Goal: Task Accomplishment & Management: Complete application form

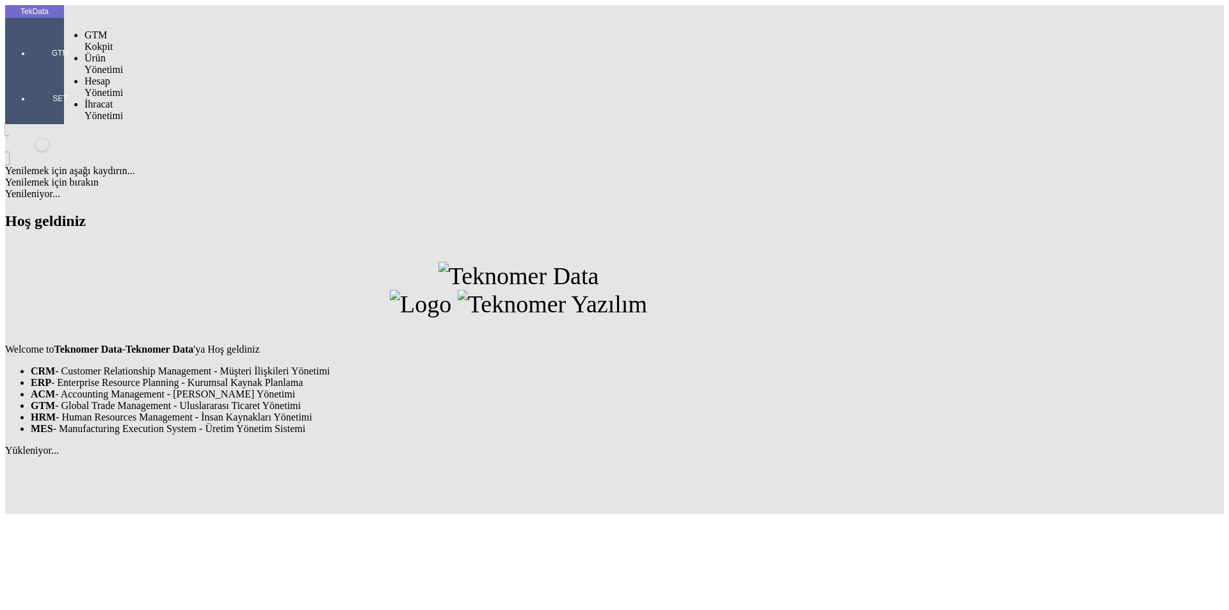
click at [31, 71] on div at bounding box center [60, 71] width 59 height 0
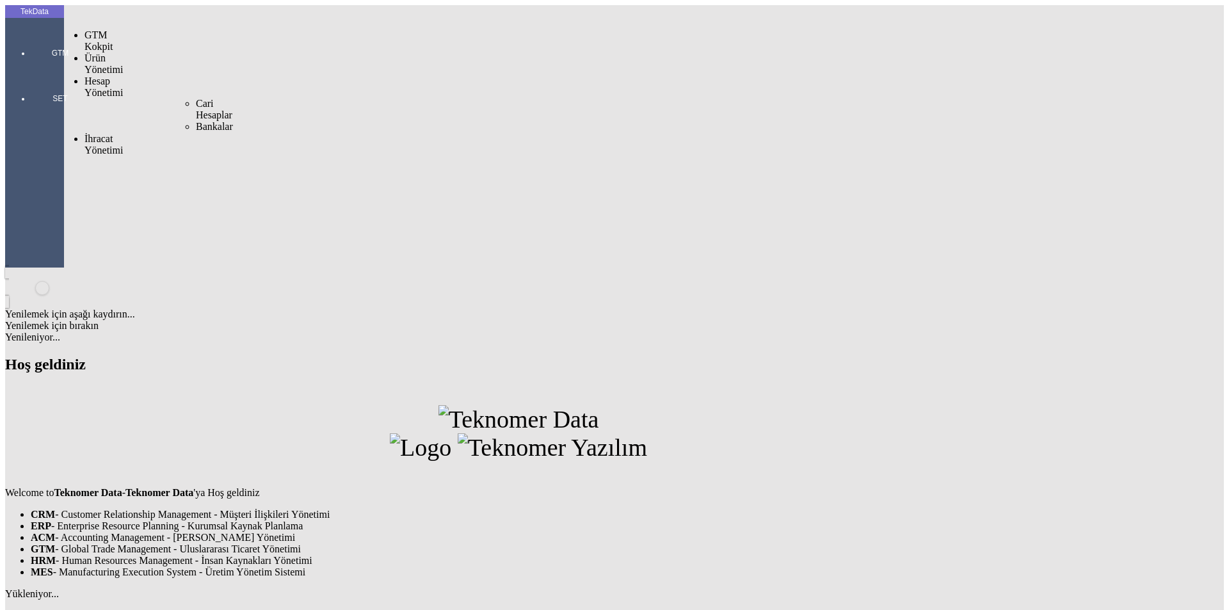
click at [116, 133] on span "İhracat Yönetimi" at bounding box center [103, 144] width 38 height 22
drag, startPoint x: 147, startPoint y: 65, endPoint x: 159, endPoint y: 68, distance: 12.0
click at [149, 65] on body "TekData GTM SET Personel Yönetimi Sabit Yönetimi Yenilemek için aşağı kaydırın.…" at bounding box center [614, 331] width 1219 height 652
click at [196, 156] on div "Yüklemeler" at bounding box center [200, 162] width 8 height 12
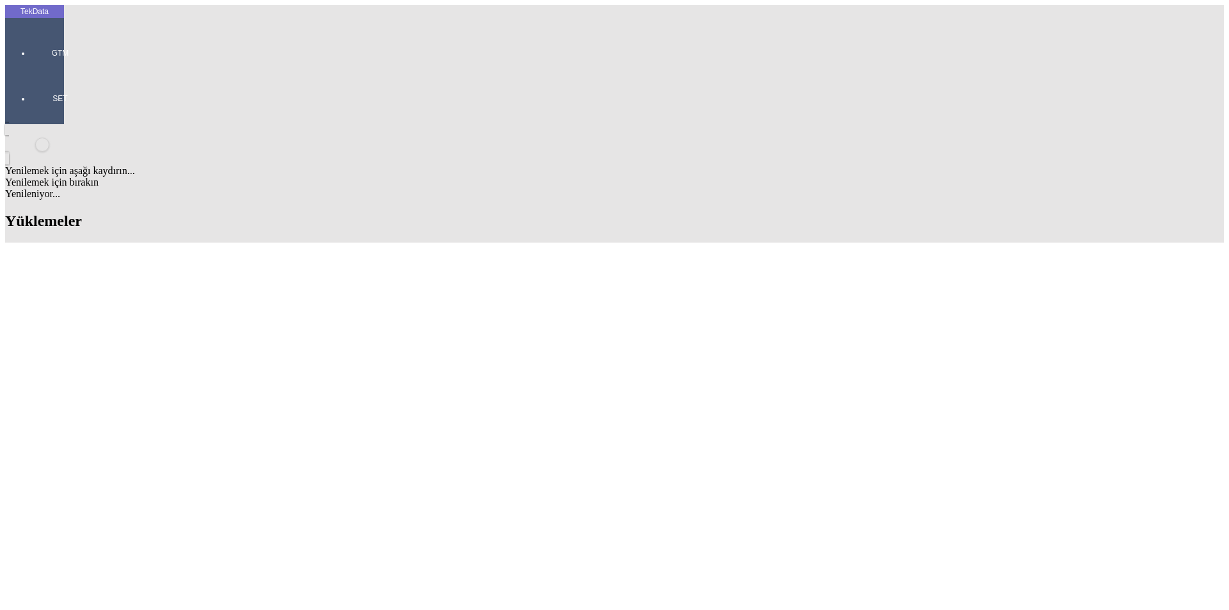
type input "ese"
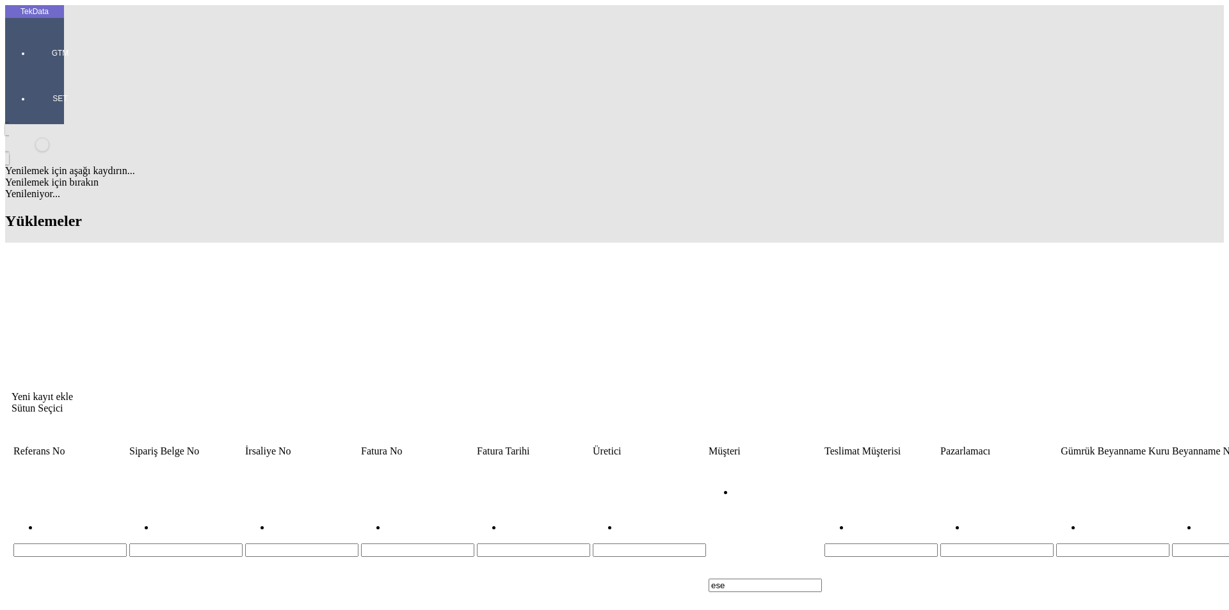
drag, startPoint x: 1150, startPoint y: 142, endPoint x: 1151, endPoint y: 136, distance: 6.4
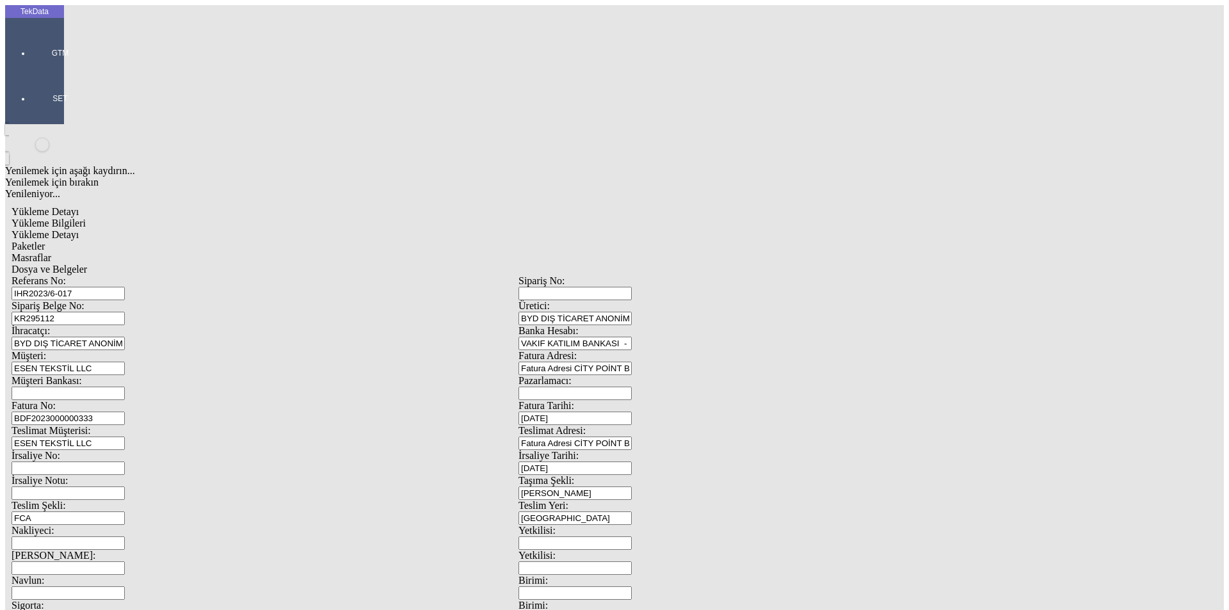
drag, startPoint x: 211, startPoint y: 118, endPoint x: 178, endPoint y: 120, distance: 32.7
click at [125, 312] on input "KR295112" at bounding box center [68, 318] width 113 height 13
click at [271, 325] on div "İhracatçı: BYD DIŞ TİCARET ANONİM ŞİRKETİ" at bounding box center [265, 337] width 507 height 25
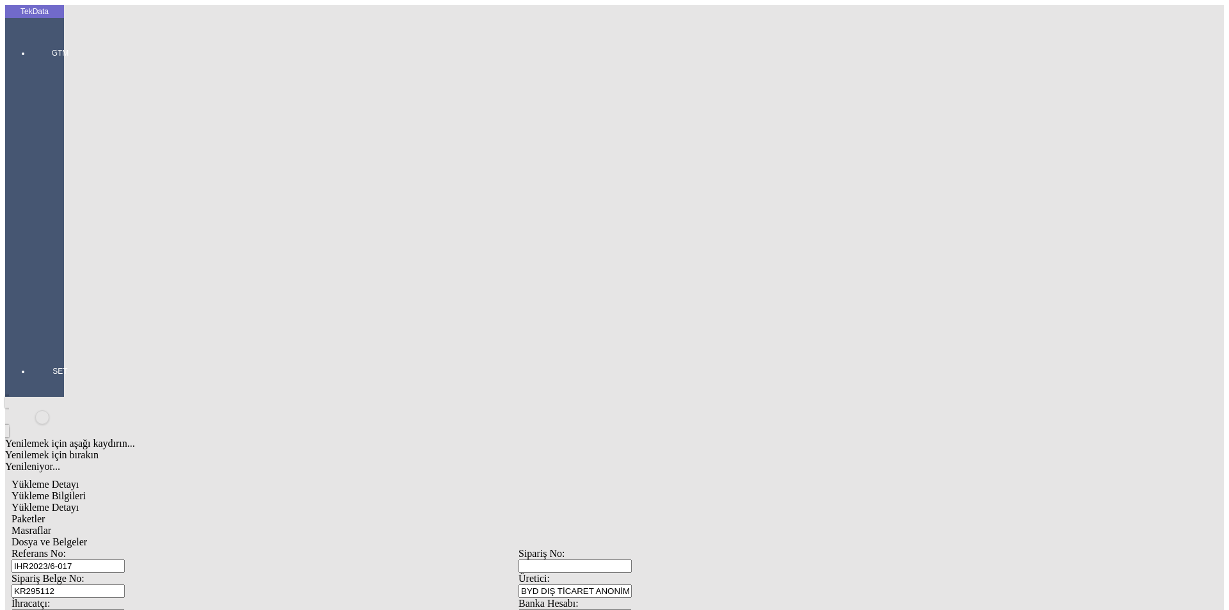
scroll to position [110, 0]
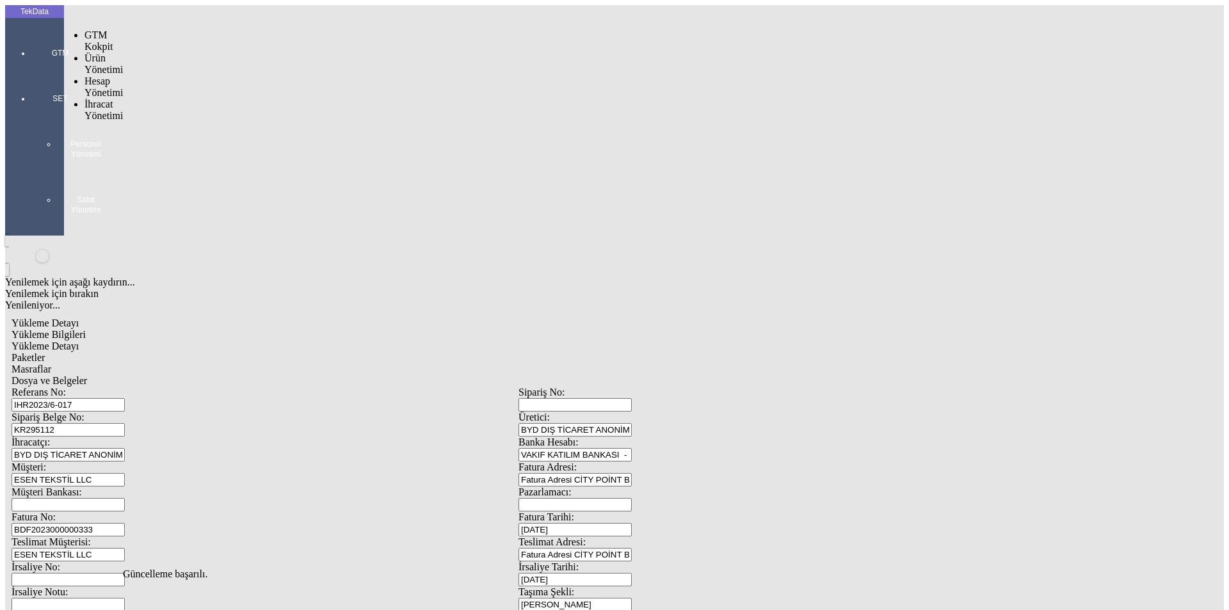
drag, startPoint x: 18, startPoint y: 40, endPoint x: 74, endPoint y: 74, distance: 65.8
click at [31, 40] on div "GTM" at bounding box center [60, 48] width 59 height 45
drag, startPoint x: 95, startPoint y: 76, endPoint x: 124, endPoint y: 76, distance: 28.8
click at [99, 99] on span "İhracat Yönetimi" at bounding box center [103, 110] width 38 height 22
click at [196, 121] on div "Yüklemeler" at bounding box center [200, 127] width 8 height 12
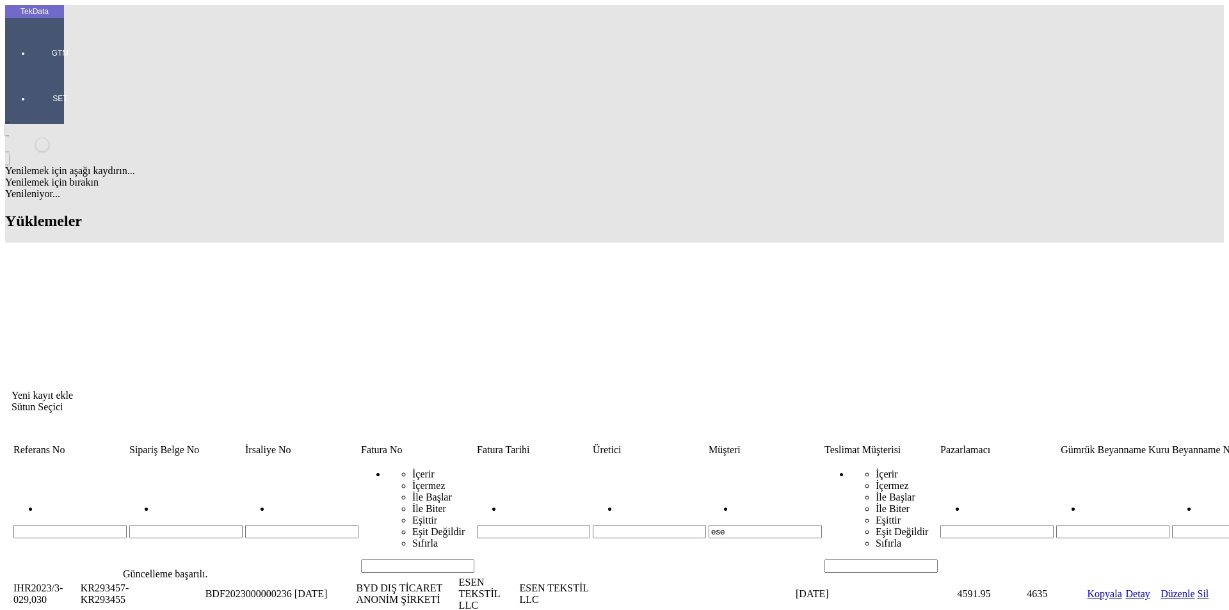
drag, startPoint x: 599, startPoint y: 100, endPoint x: 566, endPoint y: 106, distance: 33.8
click at [709, 503] on div "ese" at bounding box center [765, 520] width 113 height 35
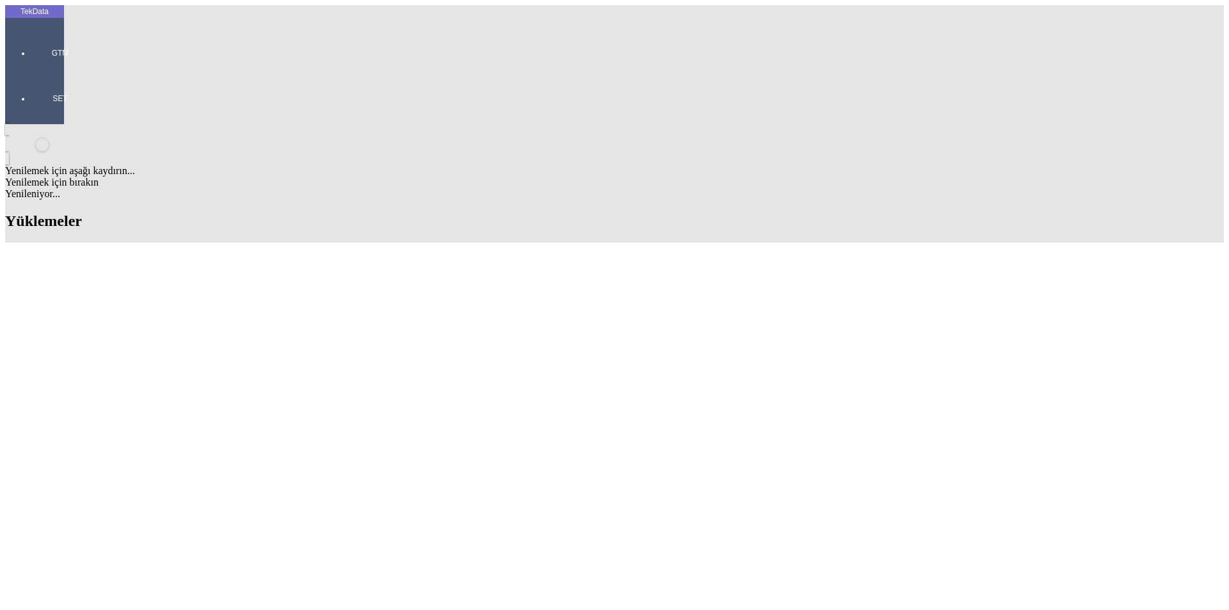
scroll to position [358, 0]
drag, startPoint x: 385, startPoint y: 176, endPoint x: 341, endPoint y: 176, distance: 44.8
copy tr "ET351490"
click at [31, 71] on div at bounding box center [60, 71] width 59 height 0
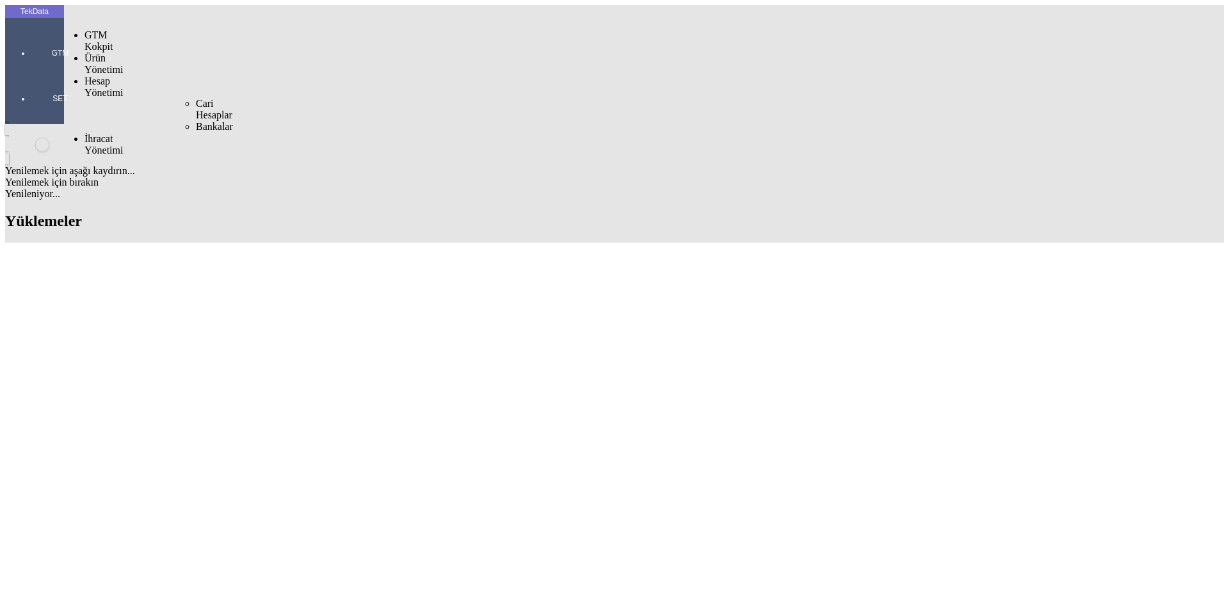
click at [94, 76] on span "Hesap Yönetimi" at bounding box center [103, 87] width 38 height 22
click at [196, 98] on span "Cari Hesaplar" at bounding box center [214, 109] width 36 height 22
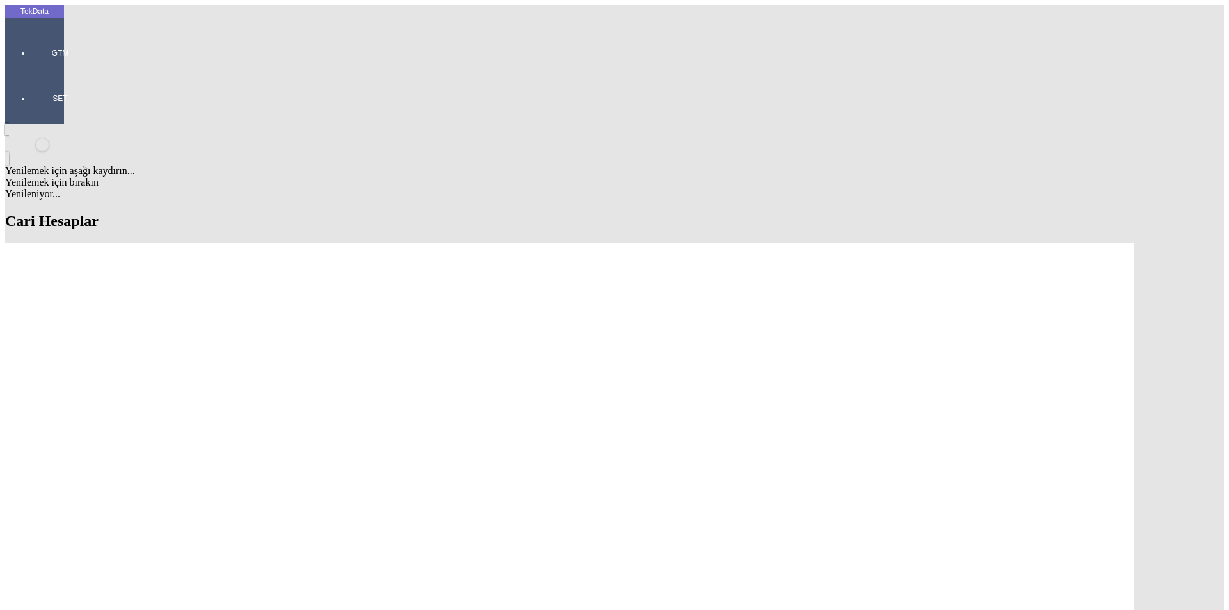
type input "ESEN TEKSTIL MMC"
click at [156, 218] on div "Müşteri" at bounding box center [376, 224] width 507 height 12
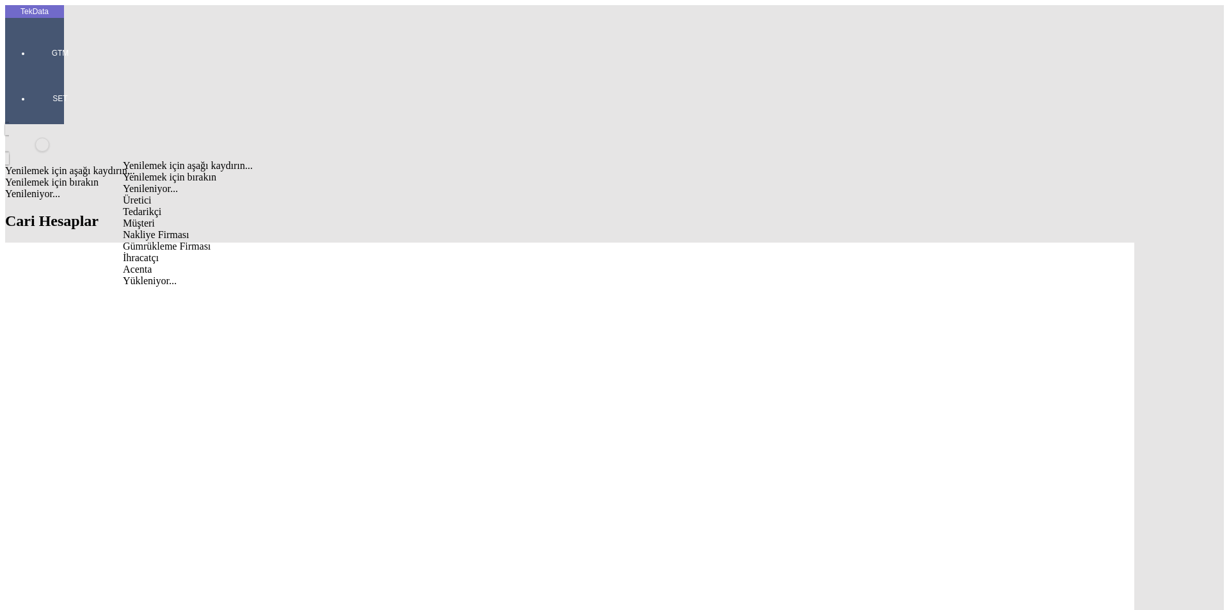
type input "Müşteri"
paste input "ESEN TEKSTIL MMC"
type input "ESEN TEKSTIL MMC"
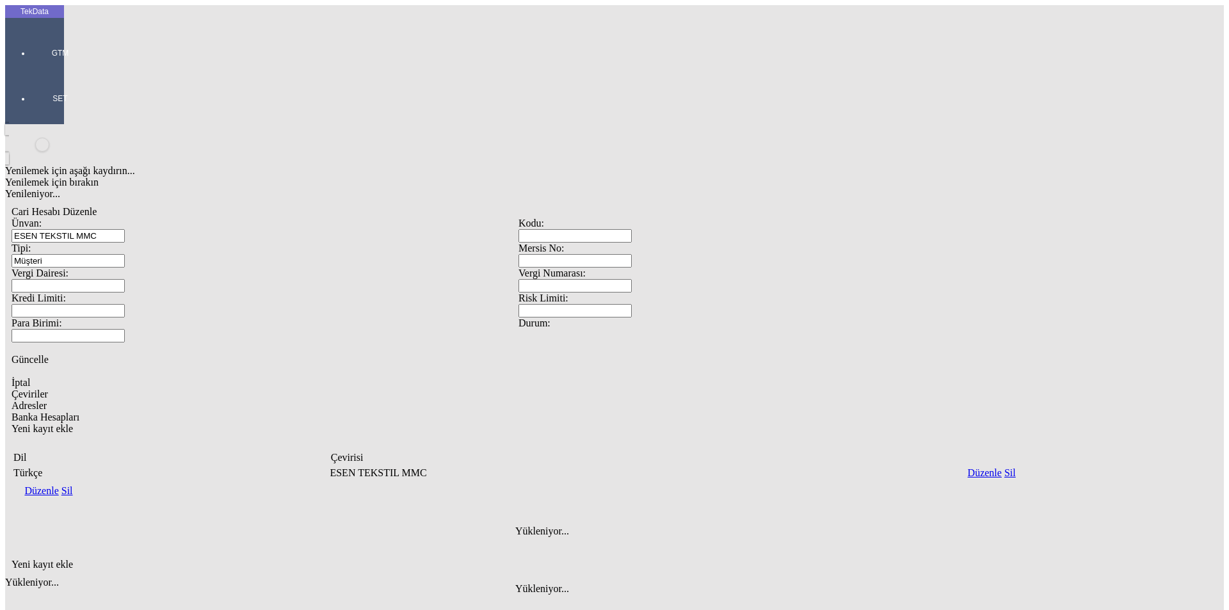
click at [179, 400] on div "Adresler" at bounding box center [519, 406] width 1014 height 12
click at [12, 559] on icon "Yeni kayıt ekle" at bounding box center [12, 564] width 0 height 11
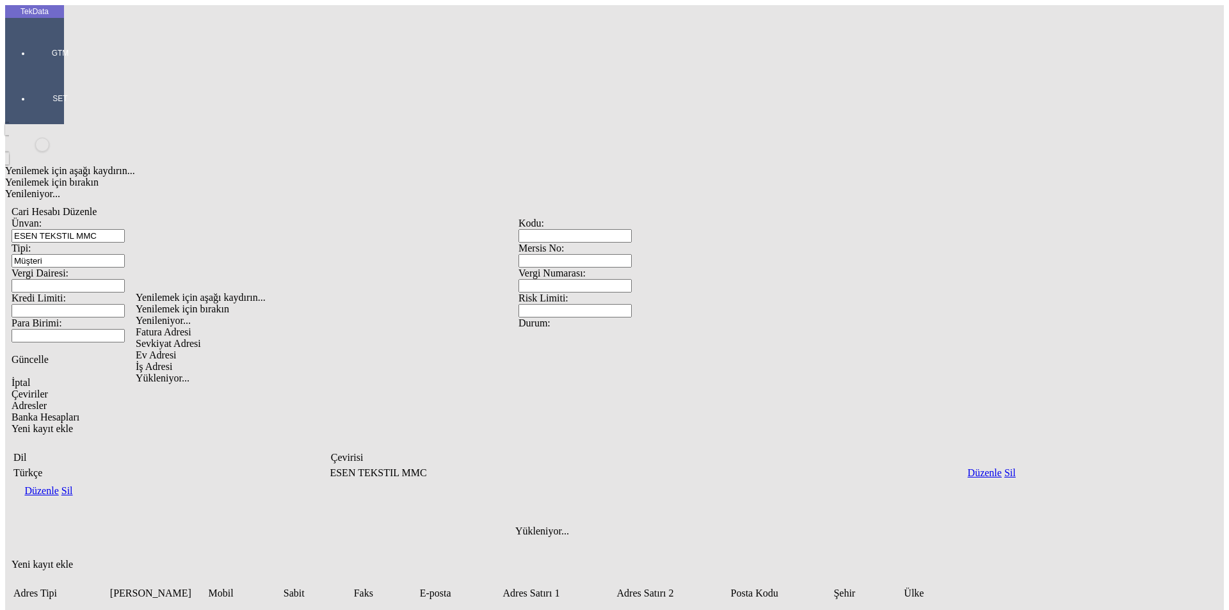
click at [167, 326] on div "Fatura Adresi" at bounding box center [385, 332] width 499 height 12
type input "Fatura Adresi"
drag, startPoint x: 178, startPoint y: 361, endPoint x: 198, endPoint y: 356, distance: 21.1
paste input "[GEOGRAPHIC_DATA], A"
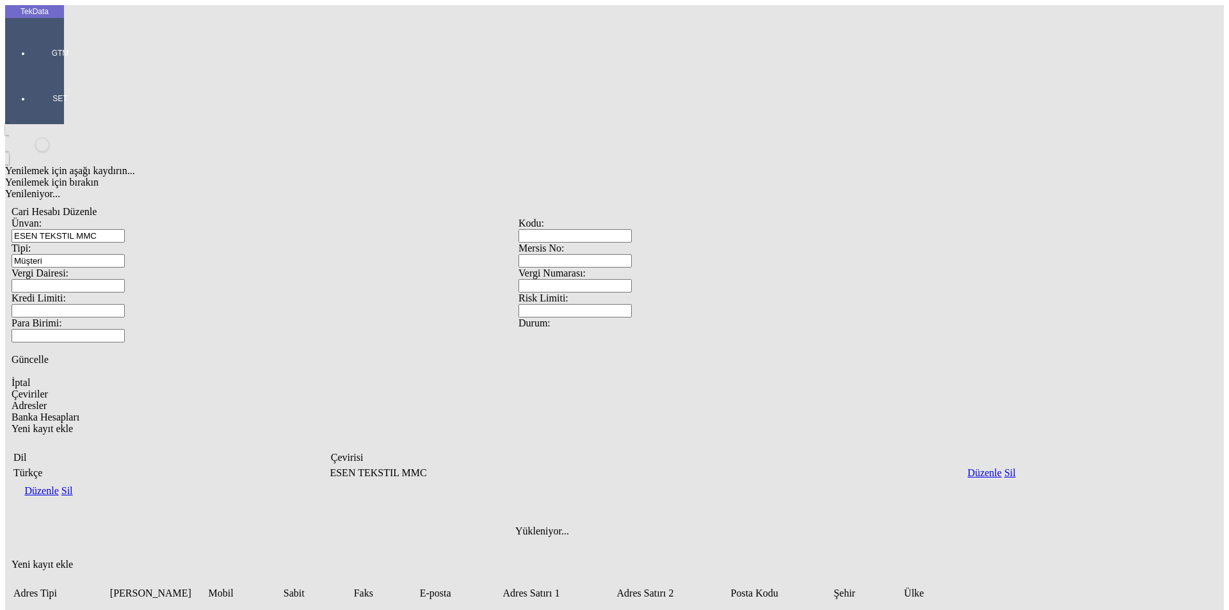
paste input "HMED RECEBLI [PERSON_NAME] 9"
type input "[GEOGRAPHIC_DATA], [PERSON_NAME] RECEBLI [PERSON_NAME] 9"
paste input "VÖEN: 1007376401"
paste input "[GEOGRAPHIC_DATA]"
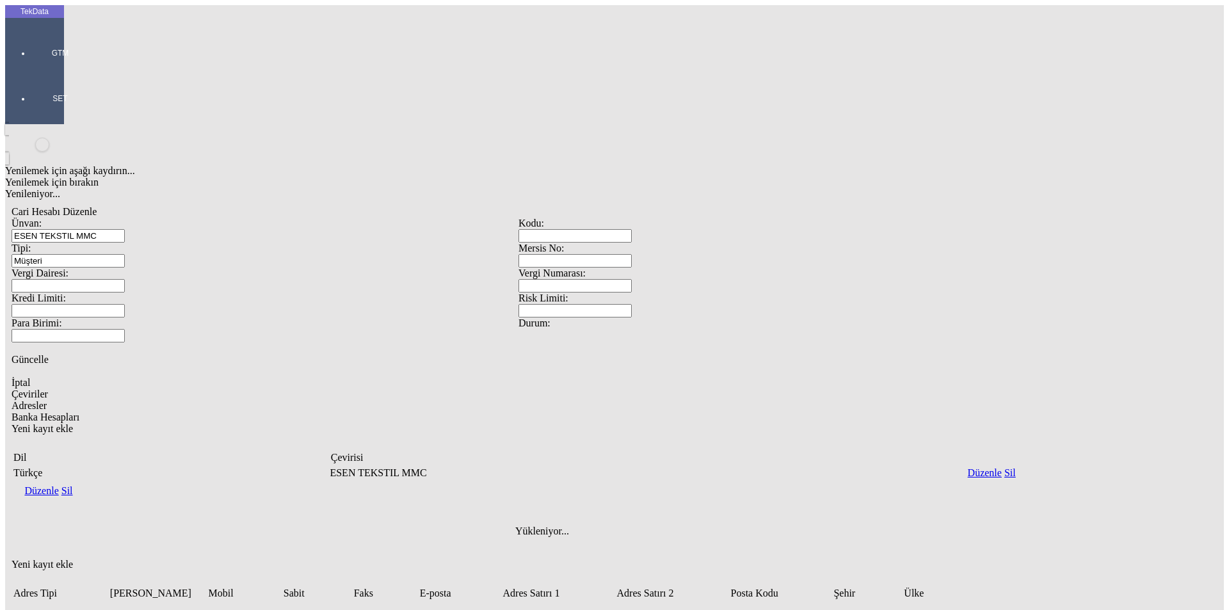
type input "VÖEN: 1007376401 [GEOGRAPHIC_DATA]"
click at [608, 517] on div "Yenilemek için aşağı kaydırın... Yenilemek için bırakın Yenileniyor... [PERSON_…" at bounding box center [518, 458] width 1027 height 669
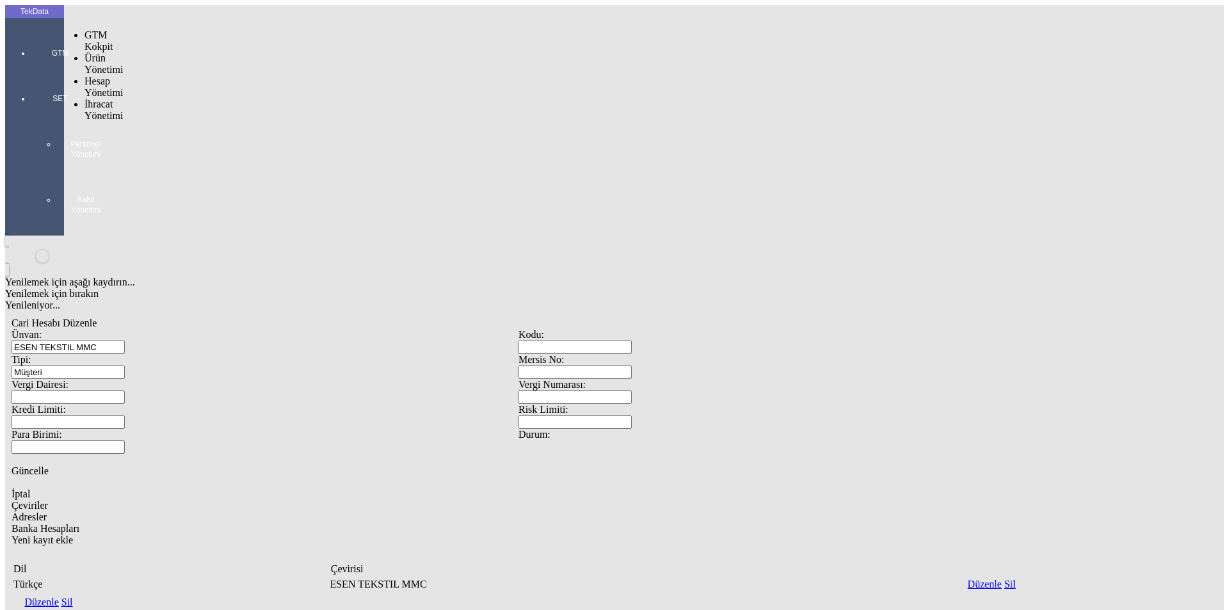
click at [37, 71] on div at bounding box center [60, 71] width 59 height 0
click at [84, 99] on span "İhracat Yönetimi" at bounding box center [103, 110] width 38 height 22
click at [196, 121] on span "Yüklemeler" at bounding box center [220, 126] width 49 height 11
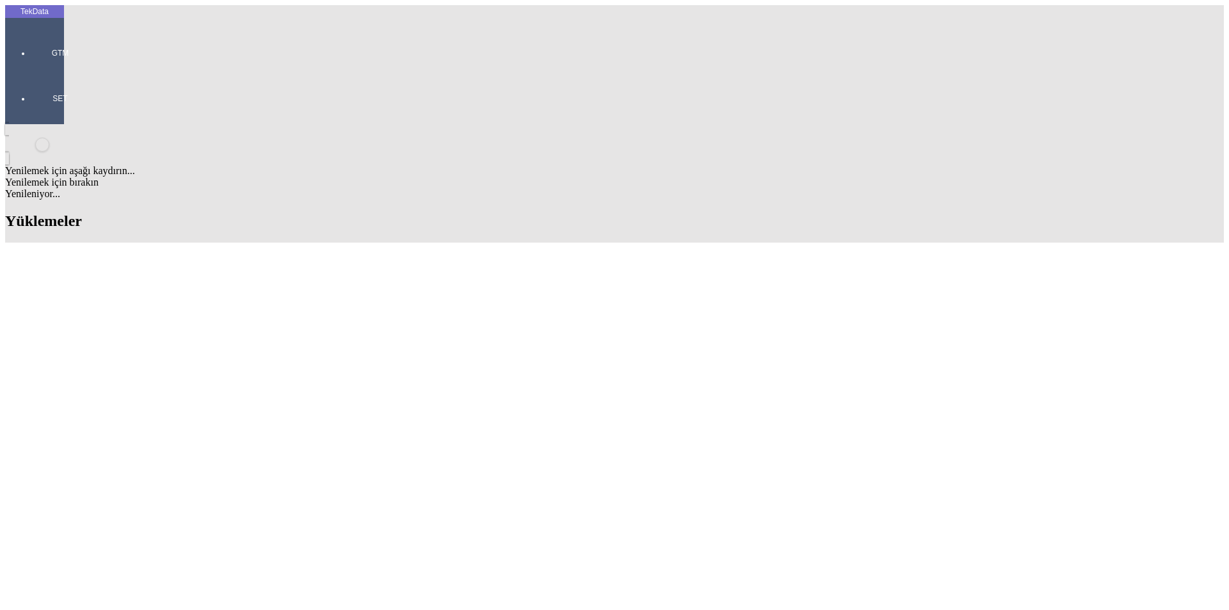
paste input "IHR2025/8-053"
type input "IHR2025/8-053"
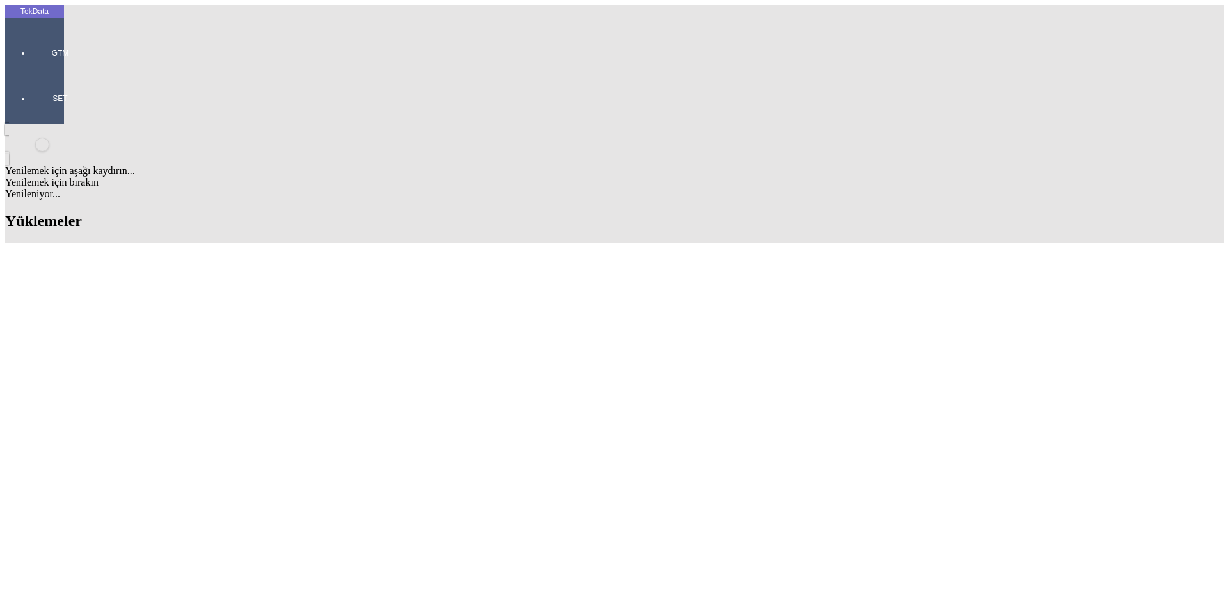
paste input "ET364541"
type input "ET364541"
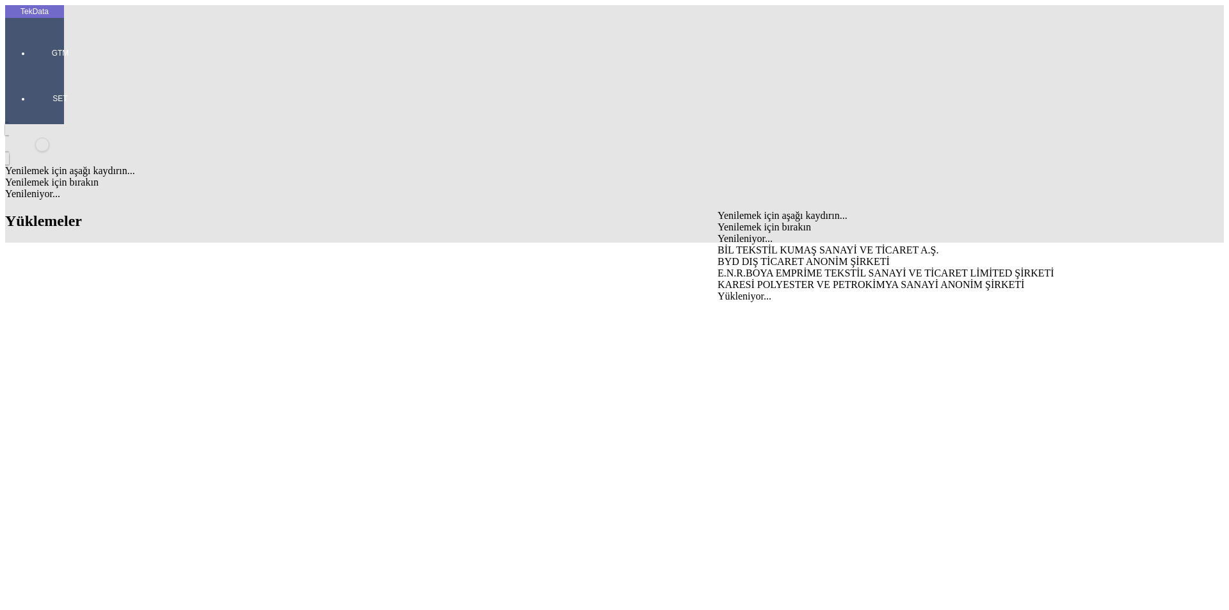
click at [743, 256] on div "BYD DIŞ TİCARET ANONİM ŞİRKETİ" at bounding box center [962, 262] width 489 height 12
type input "BYD DIŞ TİCARET ANONİM ŞİRKETİ"
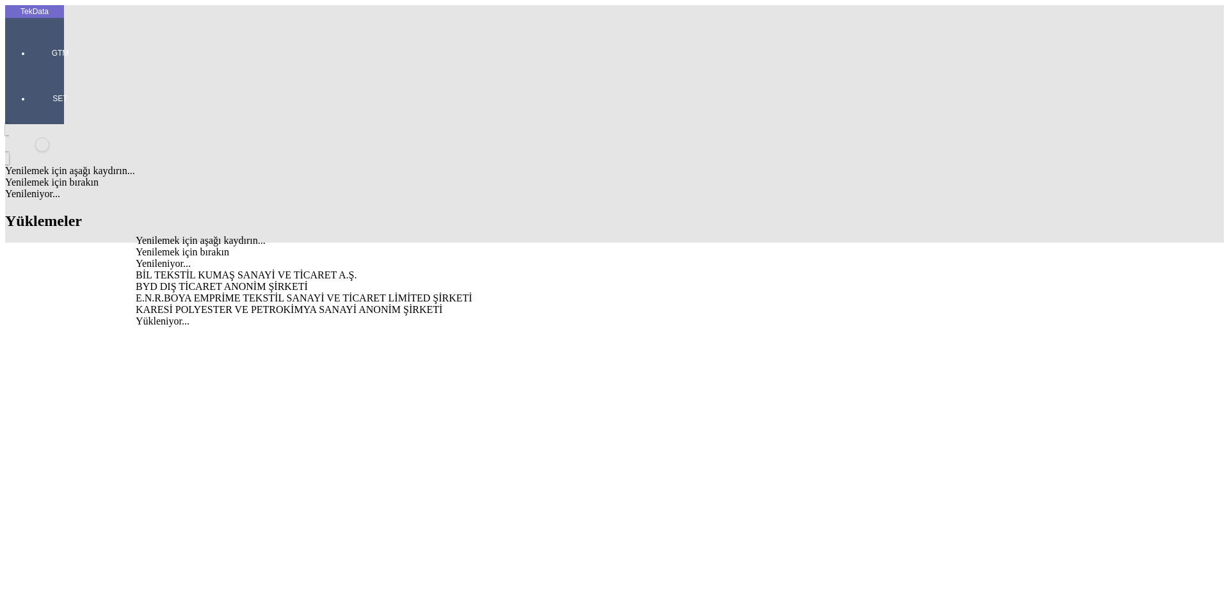
click at [275, 281] on div "BYD DIŞ TİCARET ANONİM ŞİRKETİ" at bounding box center [383, 287] width 494 height 12
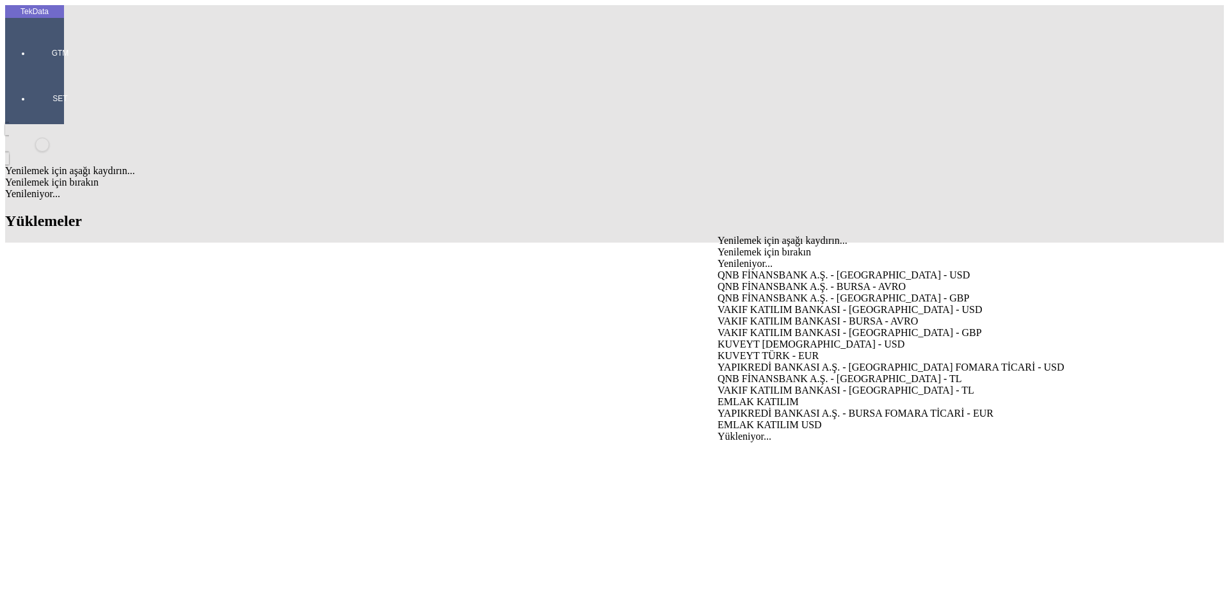
click at [755, 304] on div "VAKIF KATILIM BANKASI - [GEOGRAPHIC_DATA] - USD" at bounding box center [962, 310] width 489 height 12
type input "VAKIF KATILIM BANKASI - [GEOGRAPHIC_DATA] - USD"
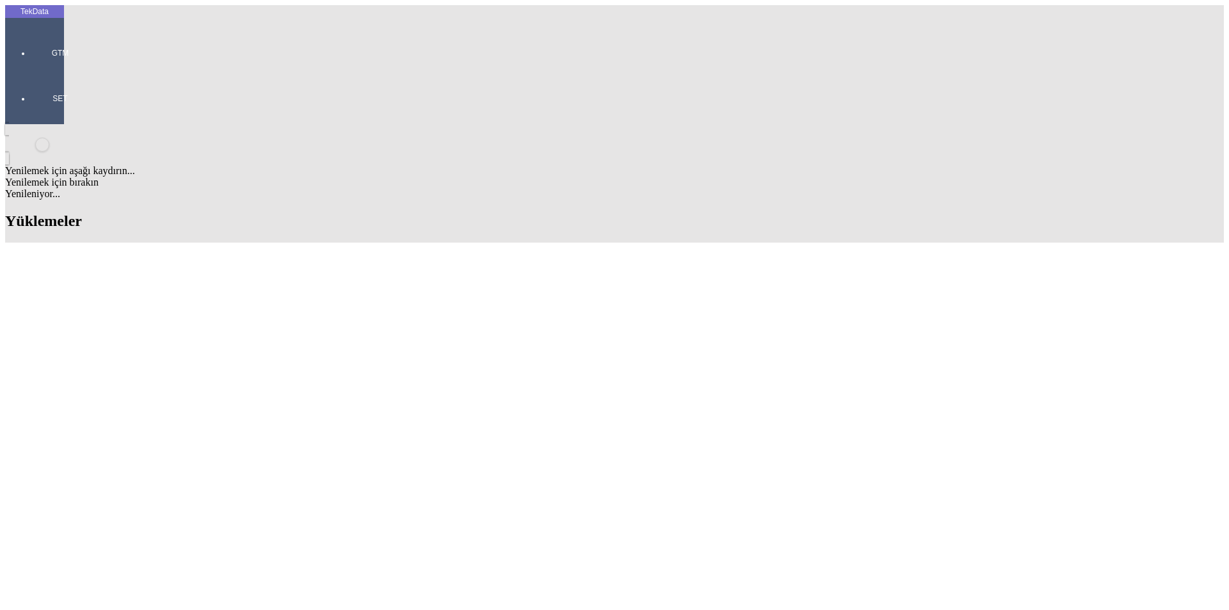
type input "w"
type input "esen"
click at [181, 306] on div "ESEN TEKSTIL MMC" at bounding box center [383, 312] width 494 height 12
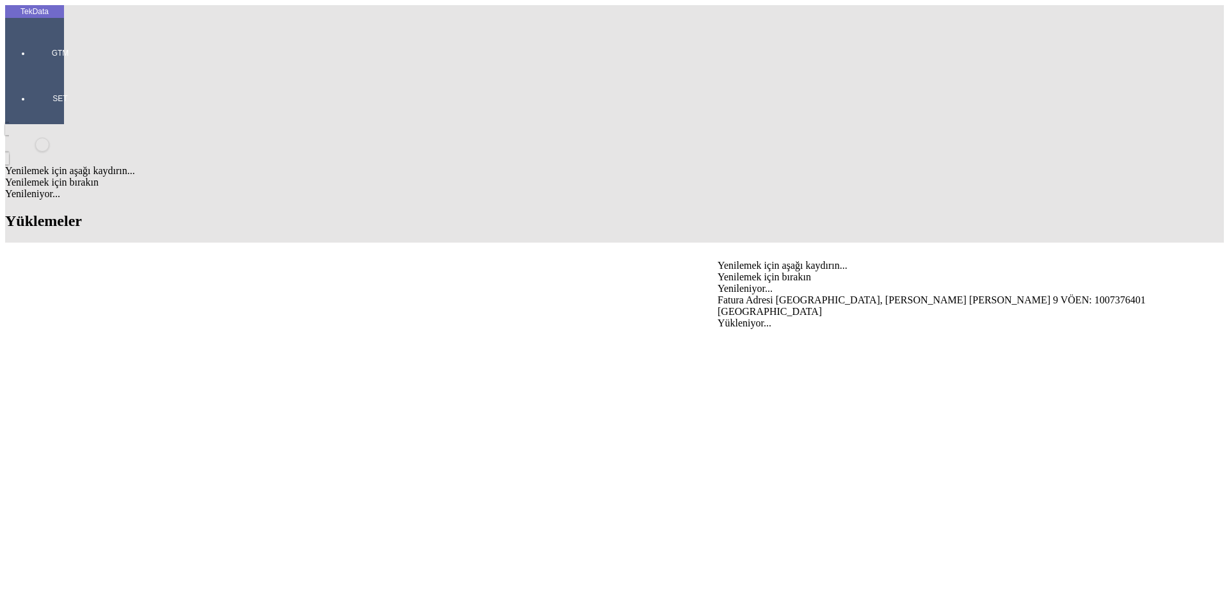
click at [757, 294] on div "Fatura Adresi [GEOGRAPHIC_DATA], [PERSON_NAME] [PERSON_NAME] 9 VÖEN: 1007376401…" at bounding box center [962, 305] width 489 height 23
type input "Fatura Adresi [GEOGRAPHIC_DATA], [PERSON_NAME] [PERSON_NAME] 9 VÖEN: 1007376401…"
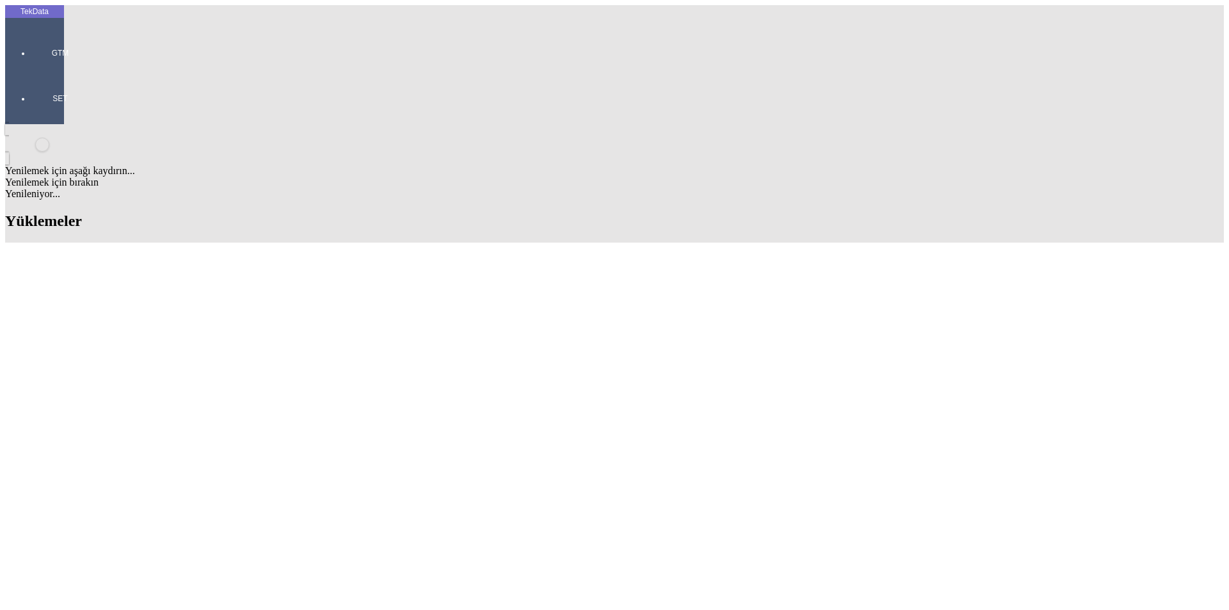
type input "esen"
click at [768, 331] on div "ESEN TEKSTIL MMC" at bounding box center [962, 337] width 489 height 12
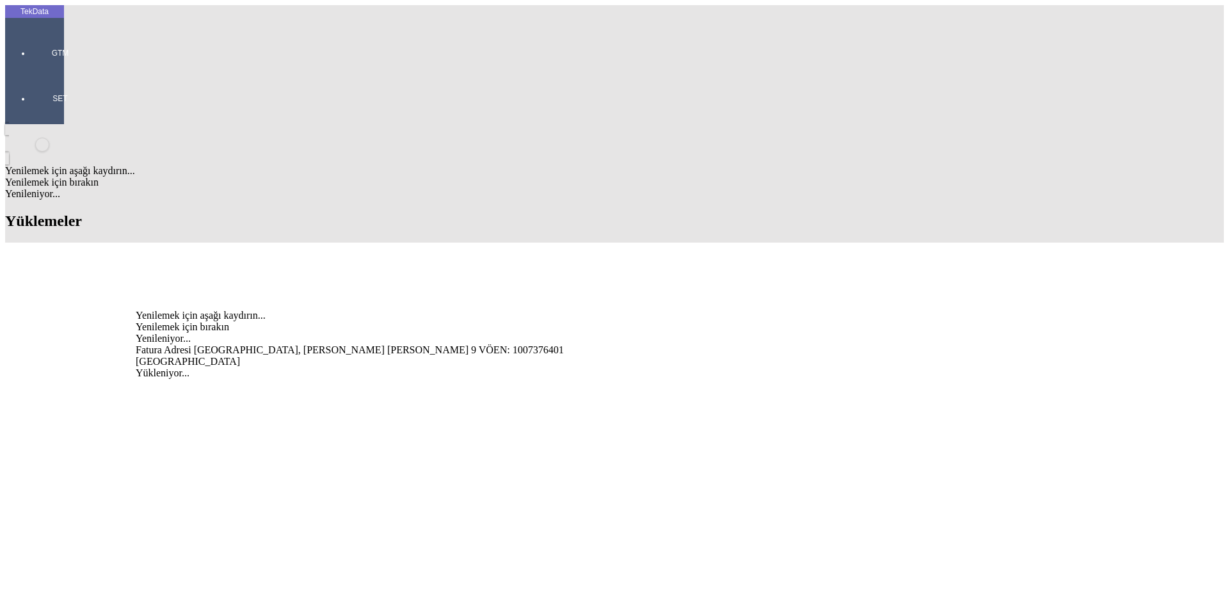
click at [355, 344] on div "Fatura Adresi [GEOGRAPHIC_DATA], [PERSON_NAME] [PERSON_NAME] 9 VÖEN: 1007376401…" at bounding box center [383, 355] width 494 height 23
type input "Fatura Adresi [GEOGRAPHIC_DATA], [PERSON_NAME] [PERSON_NAME] 9 VÖEN: 1007376401…"
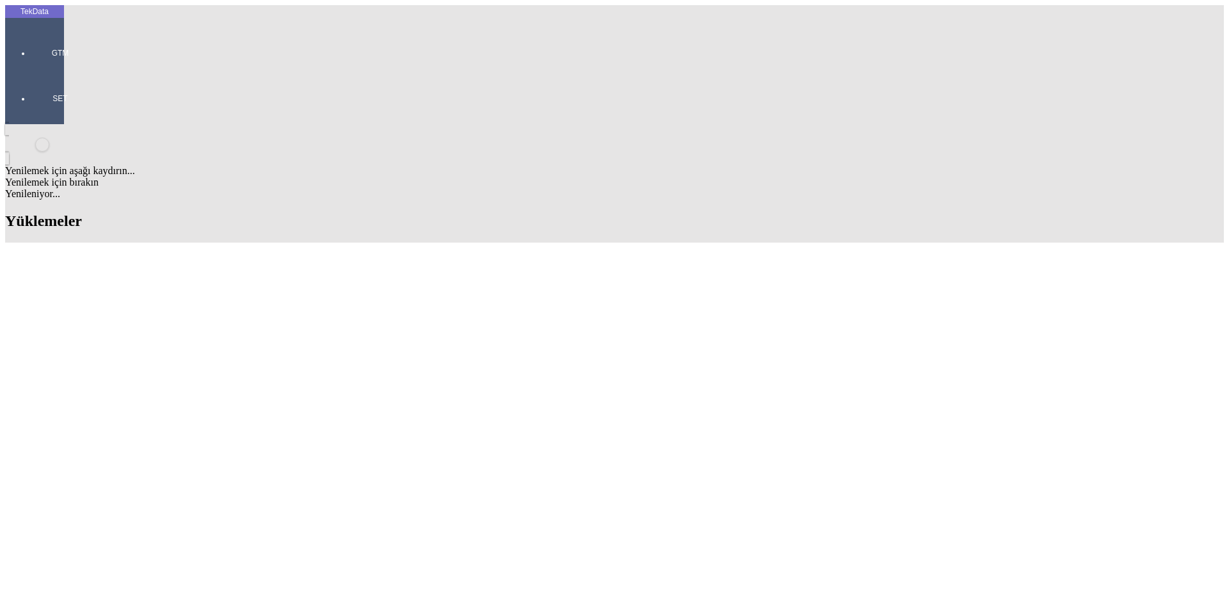
click at [735, 344] on div "[PERSON_NAME]" at bounding box center [962, 350] width 489 height 12
type input "[PERSON_NAME]"
click at [172, 442] on div "[PERSON_NAME]" at bounding box center [383, 448] width 494 height 12
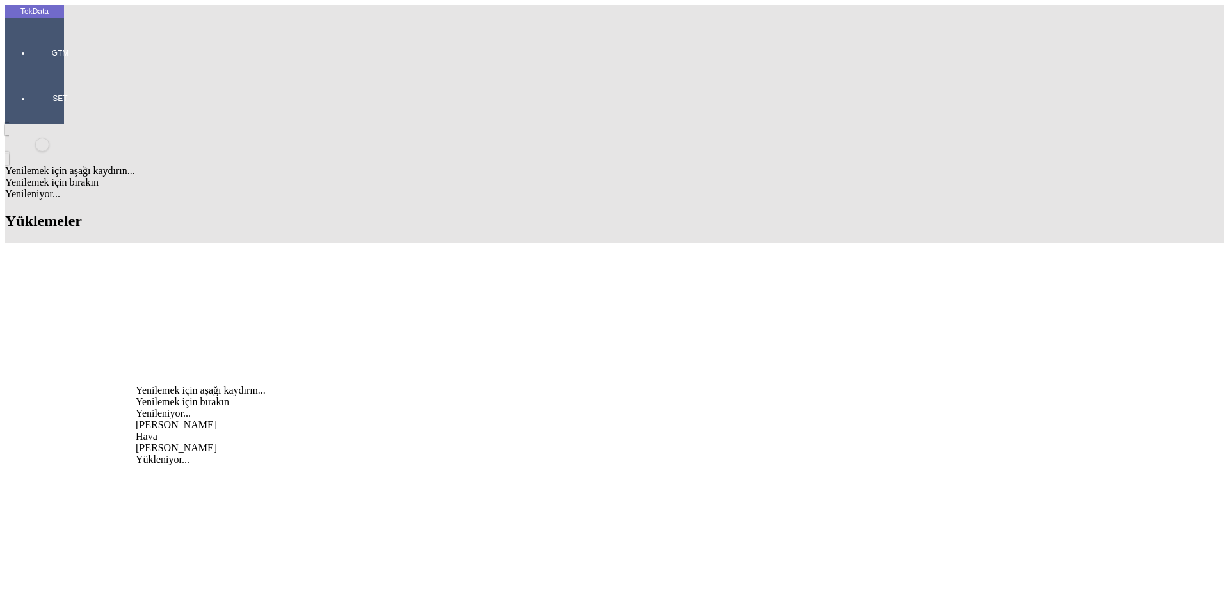
type input "[PERSON_NAME]"
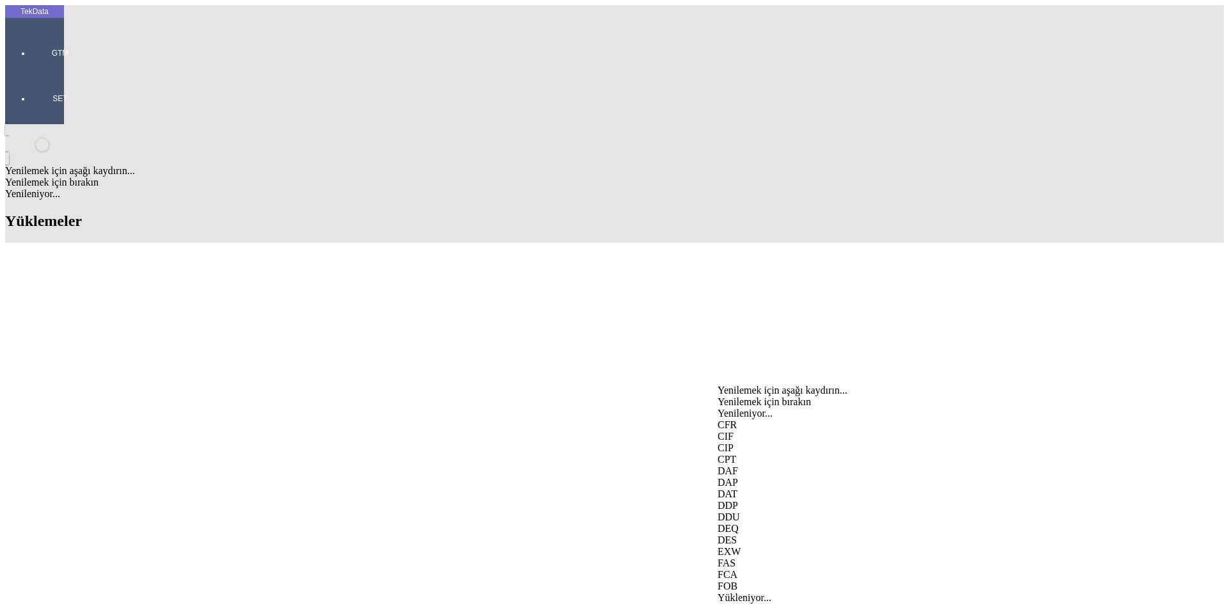
click at [737, 546] on div "EXW" at bounding box center [962, 552] width 489 height 12
type input "EXW"
type input "[GEOGRAPHIC_DATA]"
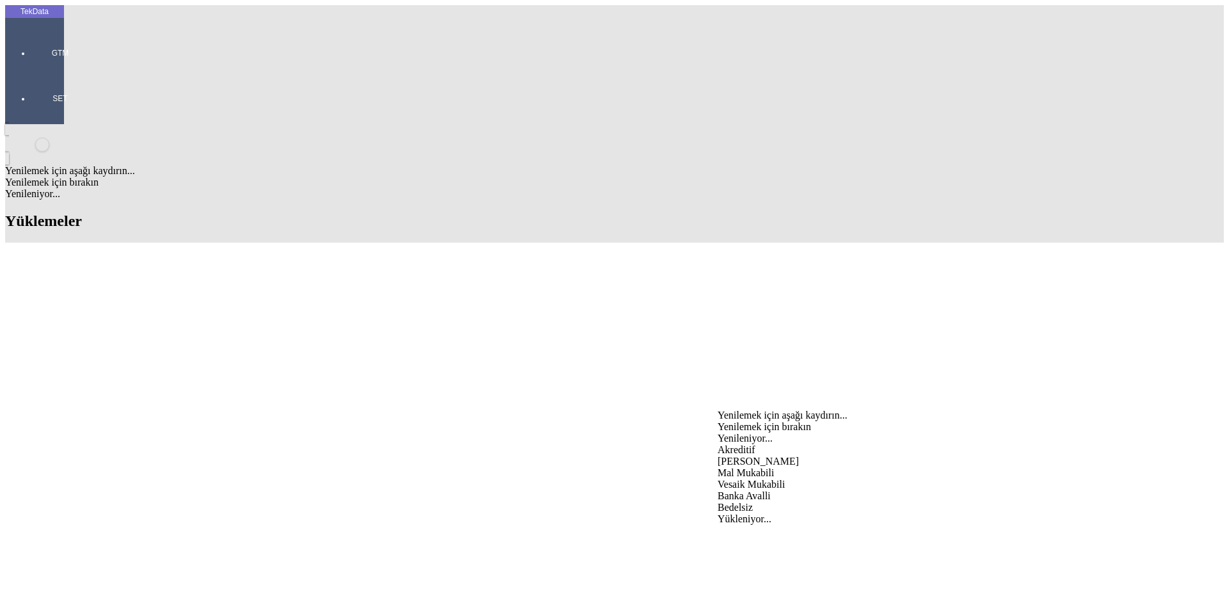
click at [744, 467] on div "Mal Mukabili" at bounding box center [962, 473] width 489 height 12
type input "Mal Mukabili"
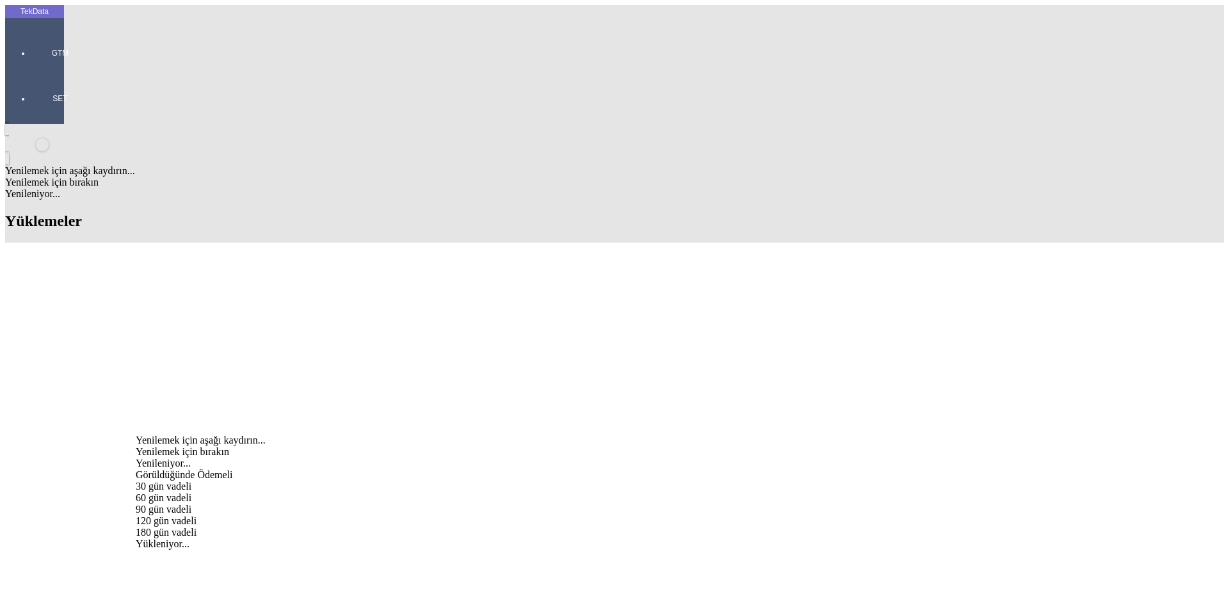
click at [238, 469] on div "Görüldüğünde Ödemeli" at bounding box center [383, 475] width 494 height 12
type input "Görüldüğünde Ödemeli"
drag, startPoint x: 755, startPoint y: 423, endPoint x: 755, endPoint y: 431, distance: 8.3
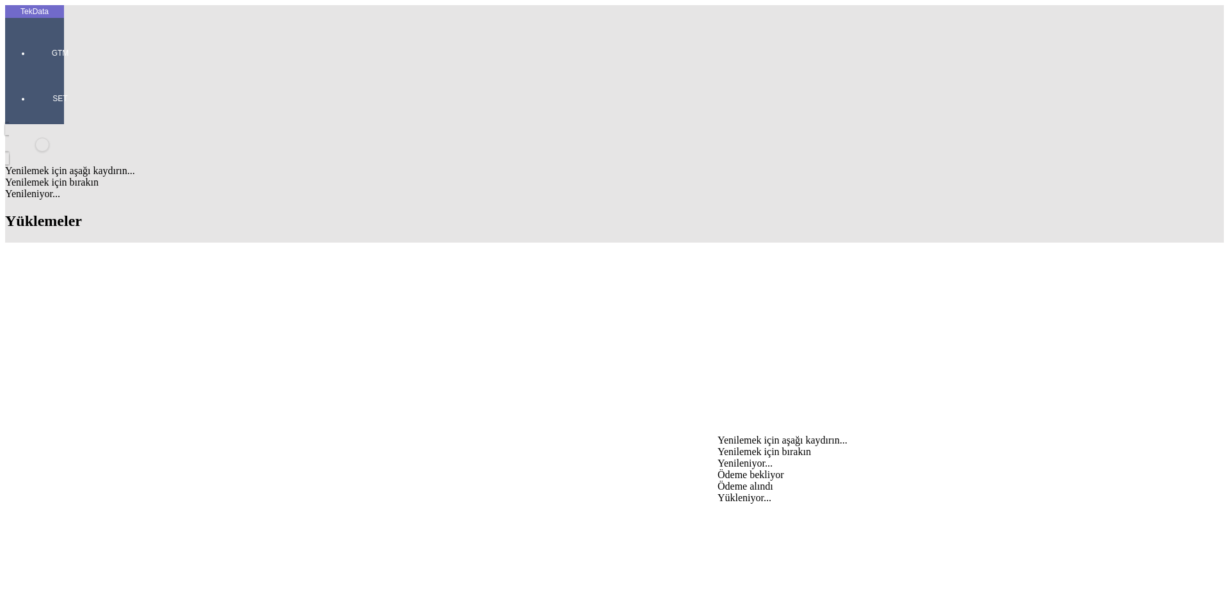
click at [742, 469] on div "Ödeme bekliyor" at bounding box center [962, 475] width 489 height 12
type input "Ödeme bekliyor"
type input "ORIJINAL EVRAKLAR MAL BERABERI GONDERILECEKTİR."
type input "22535.6"
type input "22716.85"
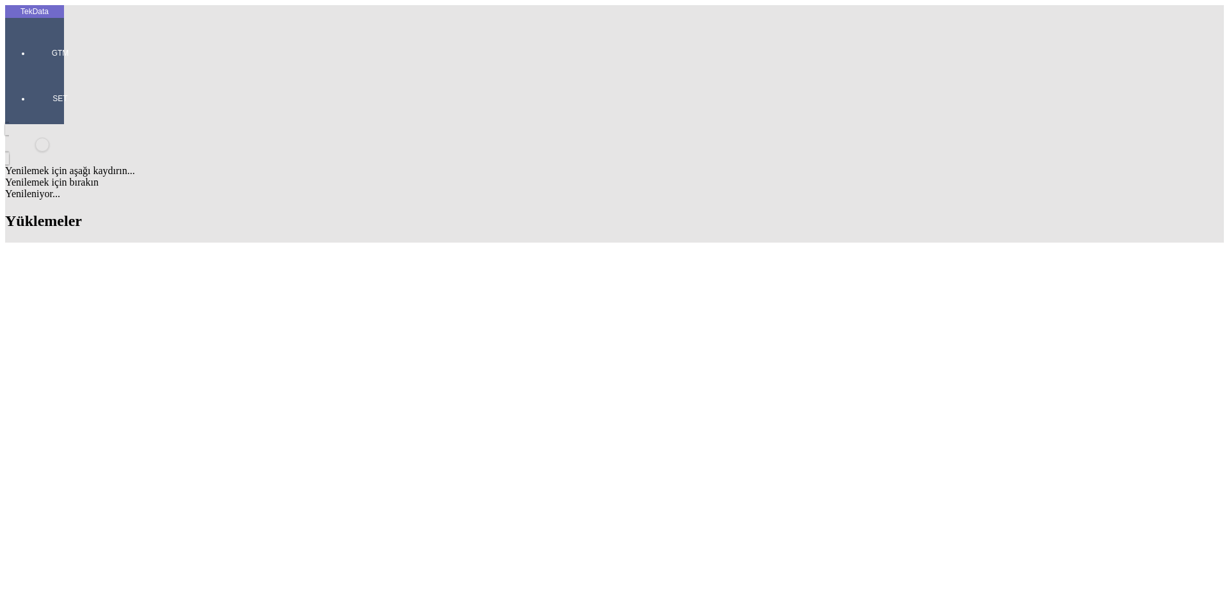
drag, startPoint x: 532, startPoint y: 122, endPoint x: 602, endPoint y: 121, distance: 70.4
copy td "BDF2025000000478"
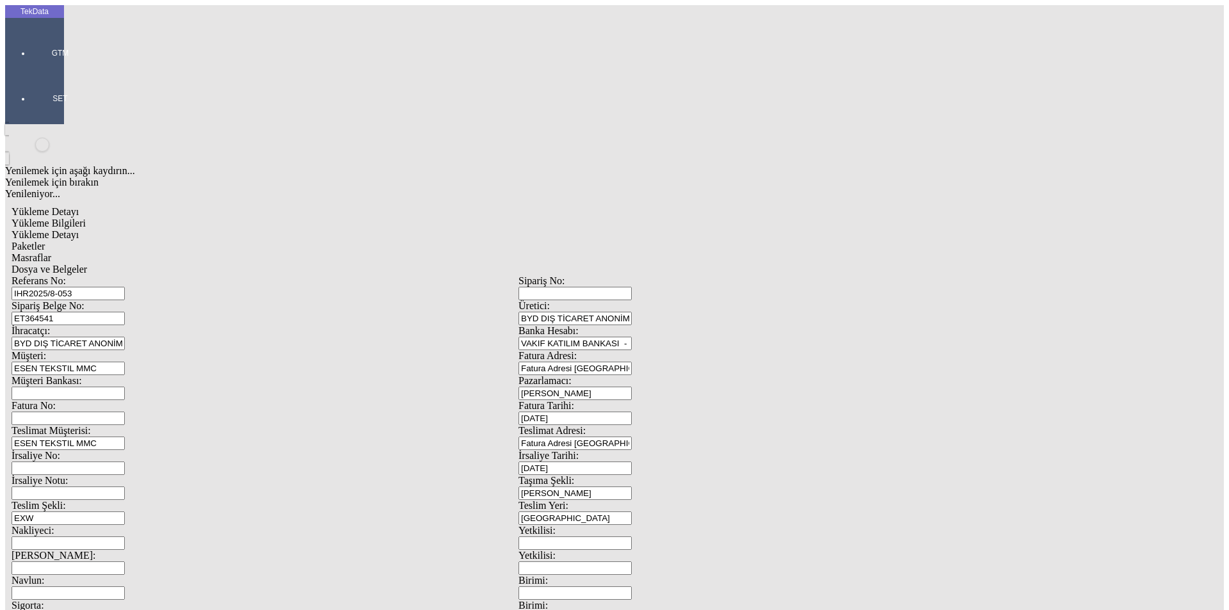
click at [125, 412] on input "Fatura No:" at bounding box center [68, 418] width 113 height 13
paste input "BDF2025000000478"
type input "BDF2025000000479"
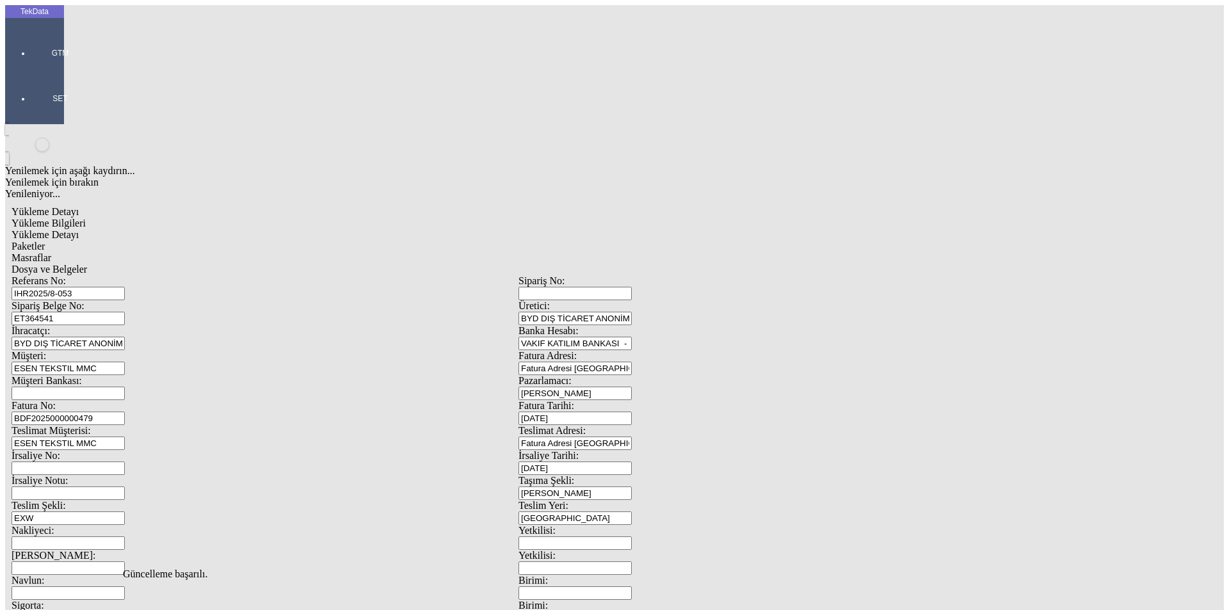
scroll to position [0, 0]
drag, startPoint x: 192, startPoint y: 62, endPoint x: 242, endPoint y: 69, distance: 50.4
click at [193, 229] on div "Yükleme Detayı" at bounding box center [519, 235] width 1014 height 12
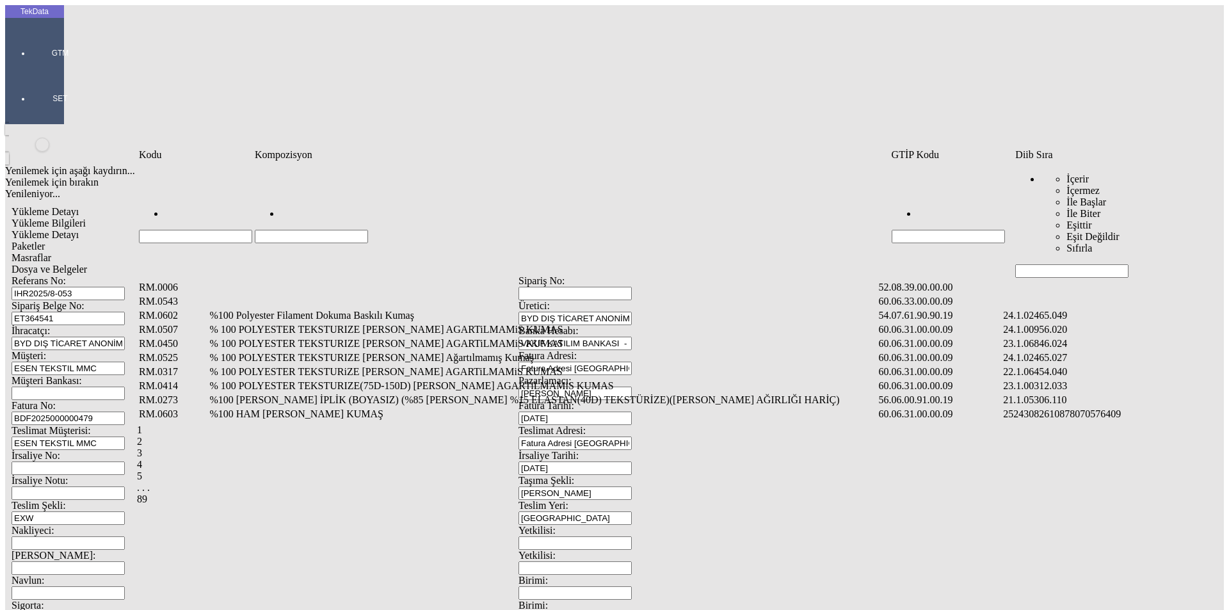
click at [1052, 264] on input "Hücreyi Filtrele" at bounding box center [1071, 270] width 113 height 13
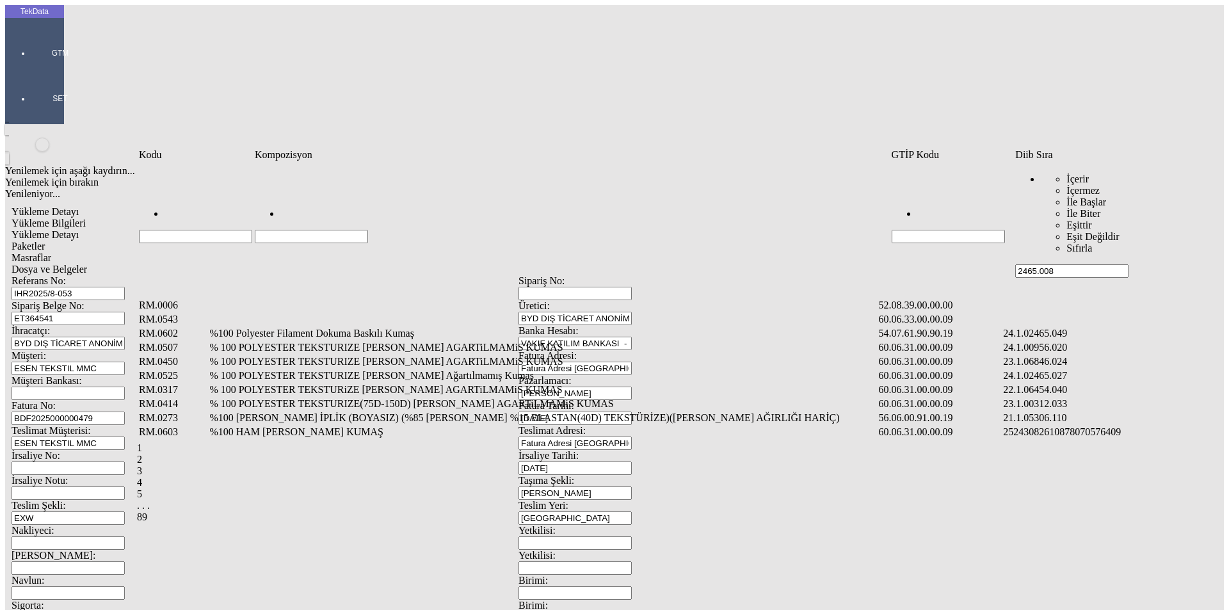
type input "2465.008"
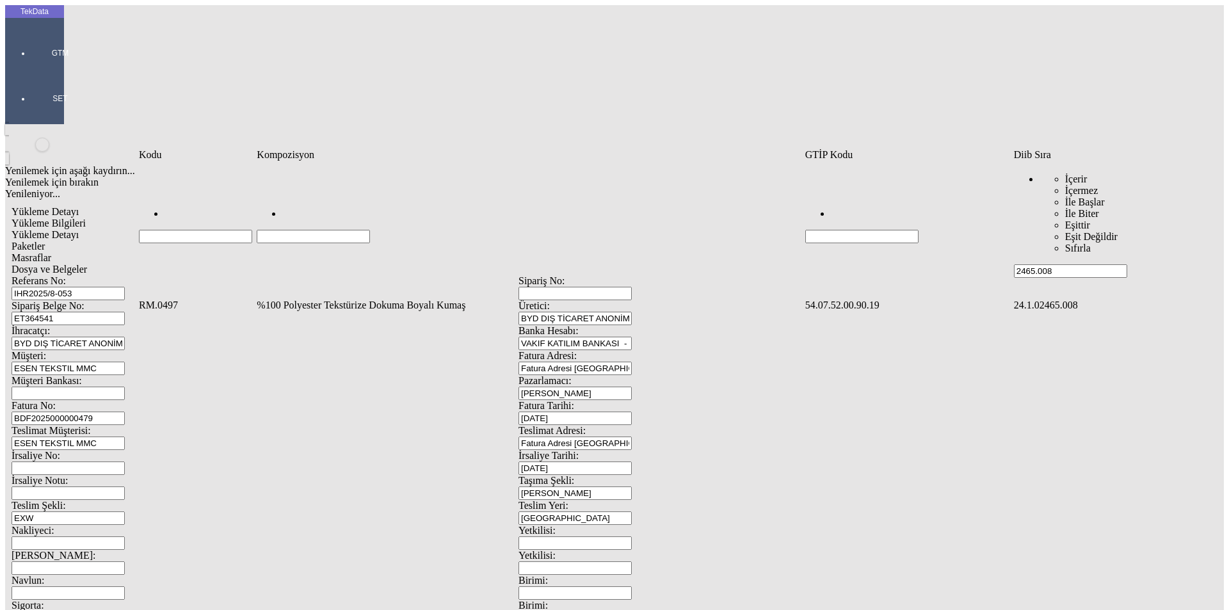
click at [360, 316] on div "1" at bounding box center [671, 322] width 1068 height 12
click at [355, 299] on td "%100 Polyester Tekstürize Dokuma Boyalı Kumaş" at bounding box center [529, 305] width 547 height 13
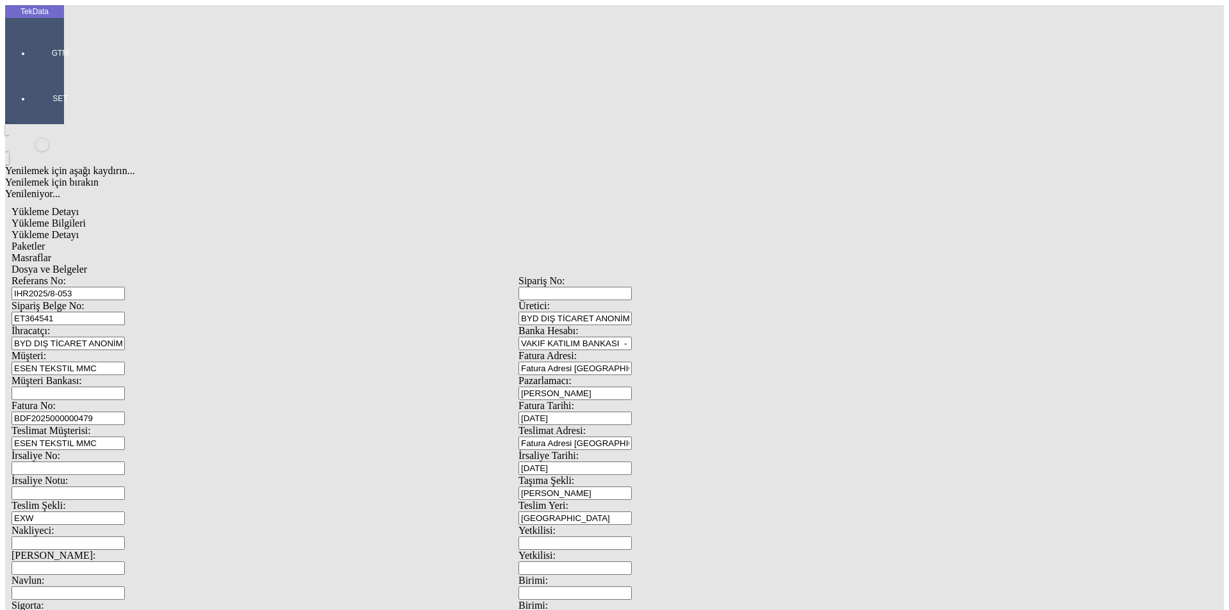
type input "18001"
click at [736, 232] on div "Metre" at bounding box center [951, 238] width 507 height 12
type input "Metre"
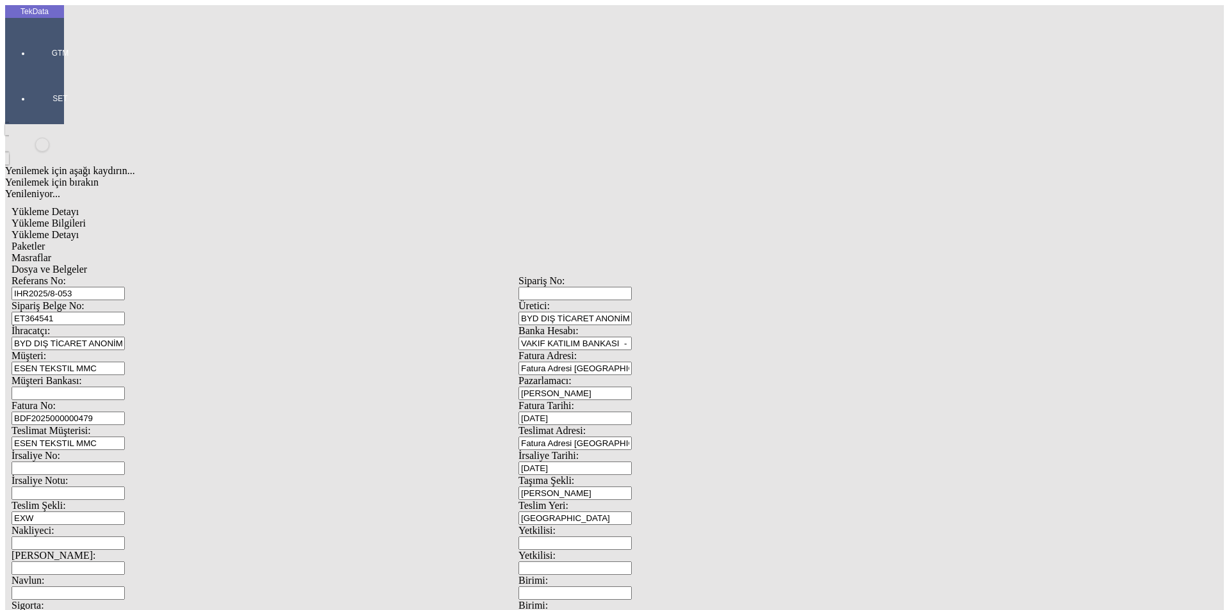
type input "0.98"
click at [740, 268] on div "Amerikan Doları" at bounding box center [951, 274] width 507 height 12
type input "Amerikan Doları"
type input "220"
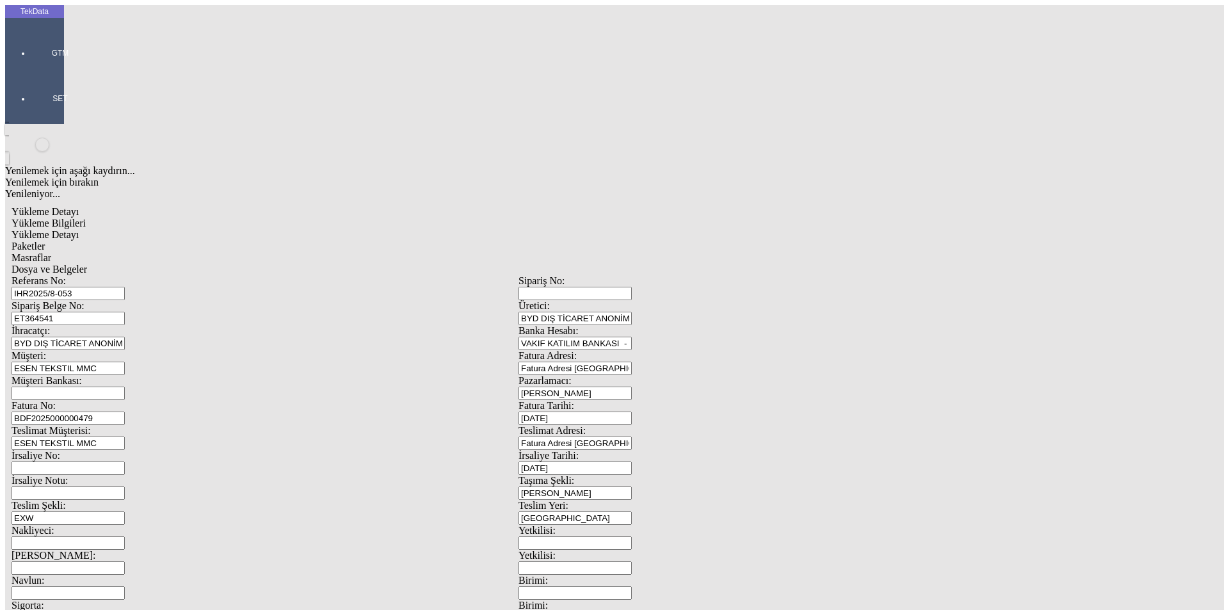
type input "6100.05"
type input "6145.8"
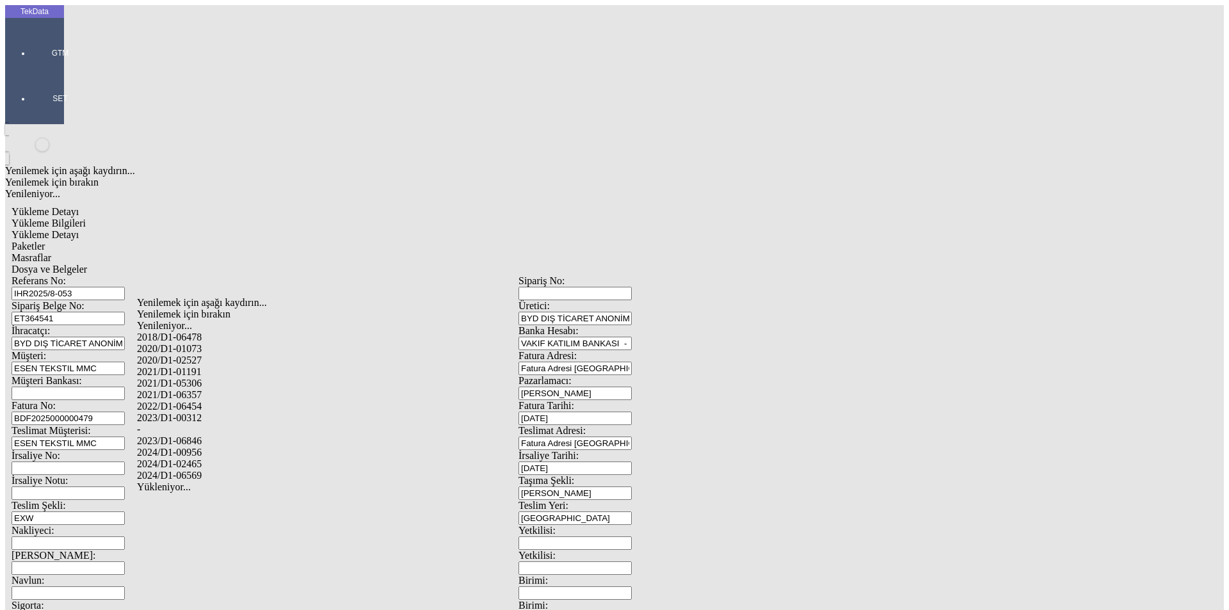
click at [191, 458] on div "2024/D1-02465" at bounding box center [385, 464] width 497 height 12
type input "2024/D1-02465"
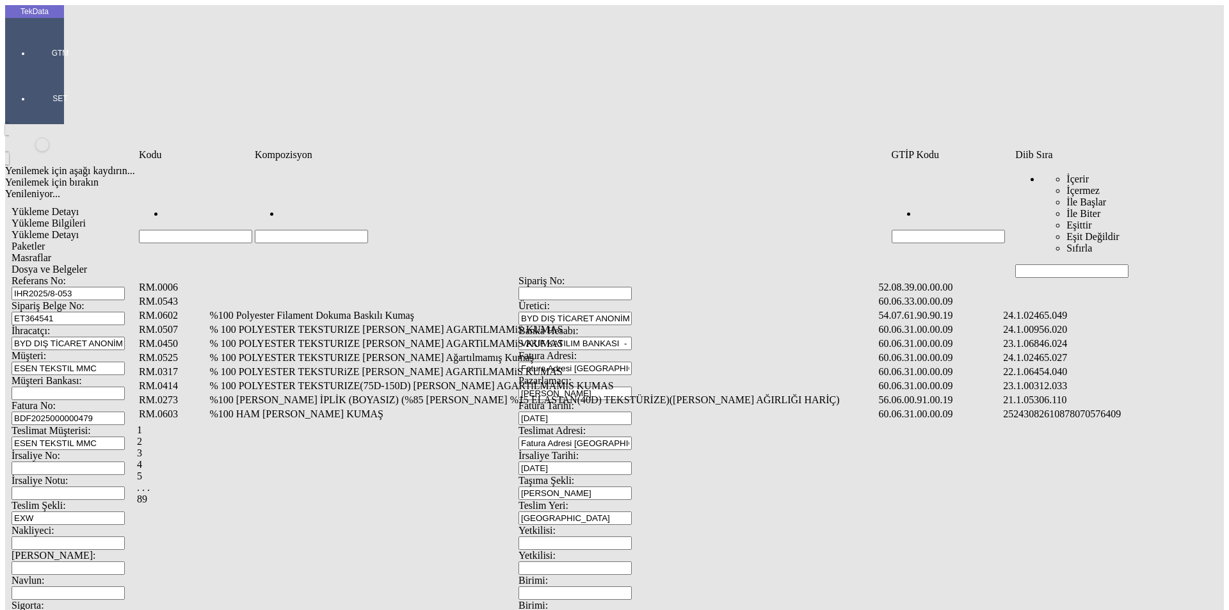
click at [1062, 264] on input "Hücreyi Filtrele" at bounding box center [1071, 270] width 113 height 13
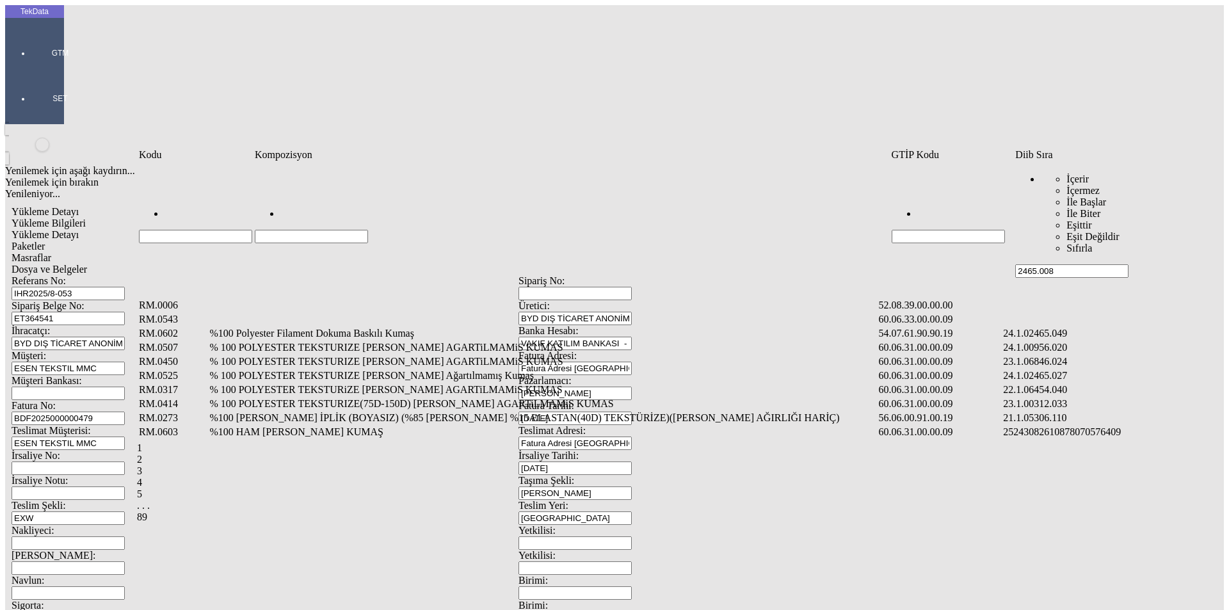
type input "2465.008"
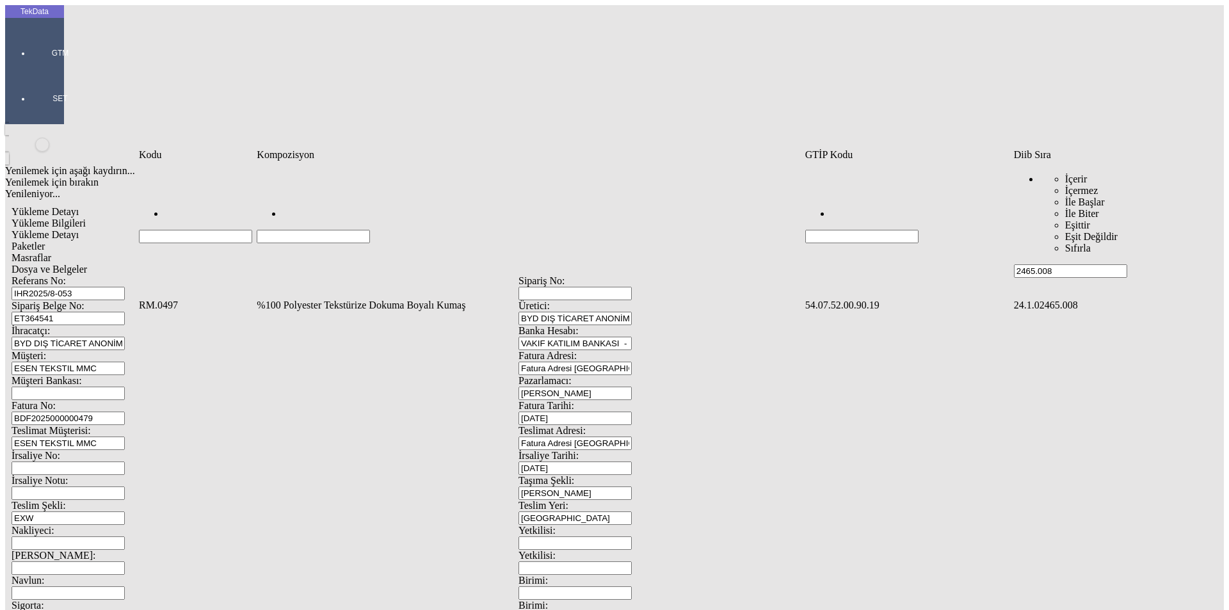
click at [335, 299] on td "%100 Polyester Tekstürize Dokuma Boyalı Kumaş" at bounding box center [529, 305] width 547 height 13
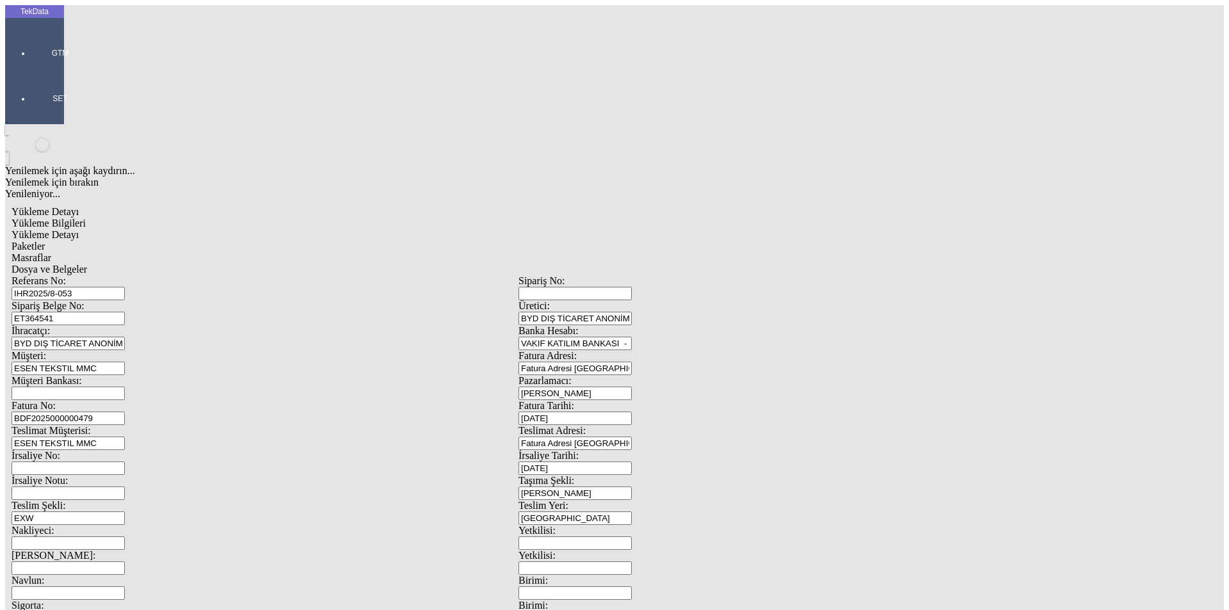
type input "16000"
click at [719, 232] on div "Metre" at bounding box center [951, 238] width 507 height 12
type input "Metre"
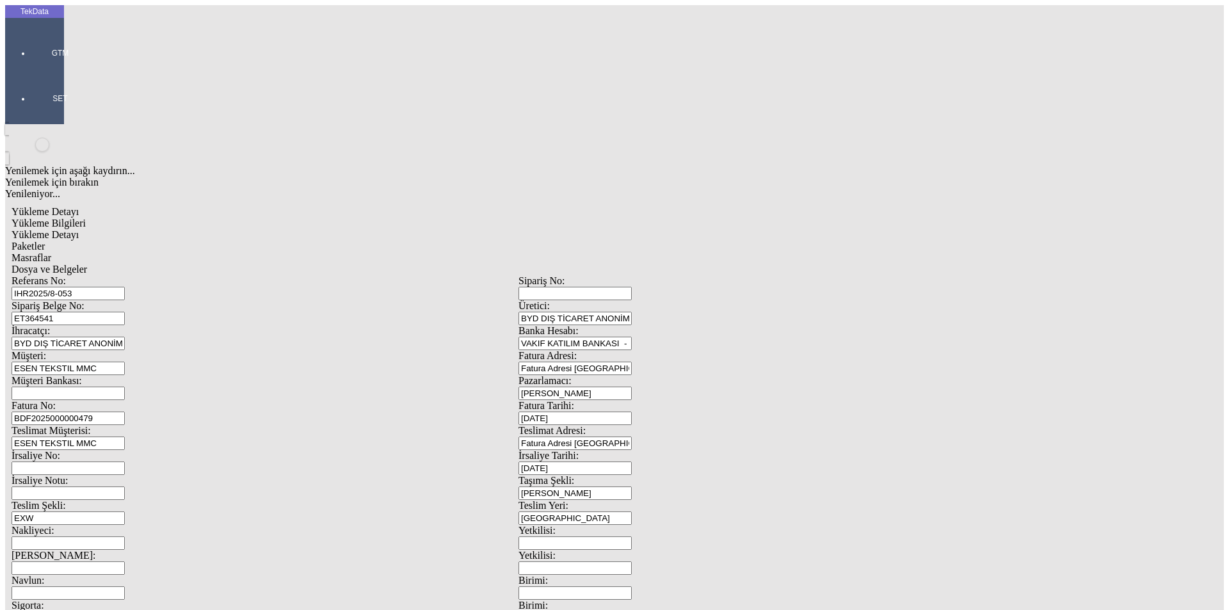
type input "1.37"
click at [727, 268] on div "Amerikan Doları" at bounding box center [951, 274] width 507 height 12
type input "Amerikan Doları"
type input "320"
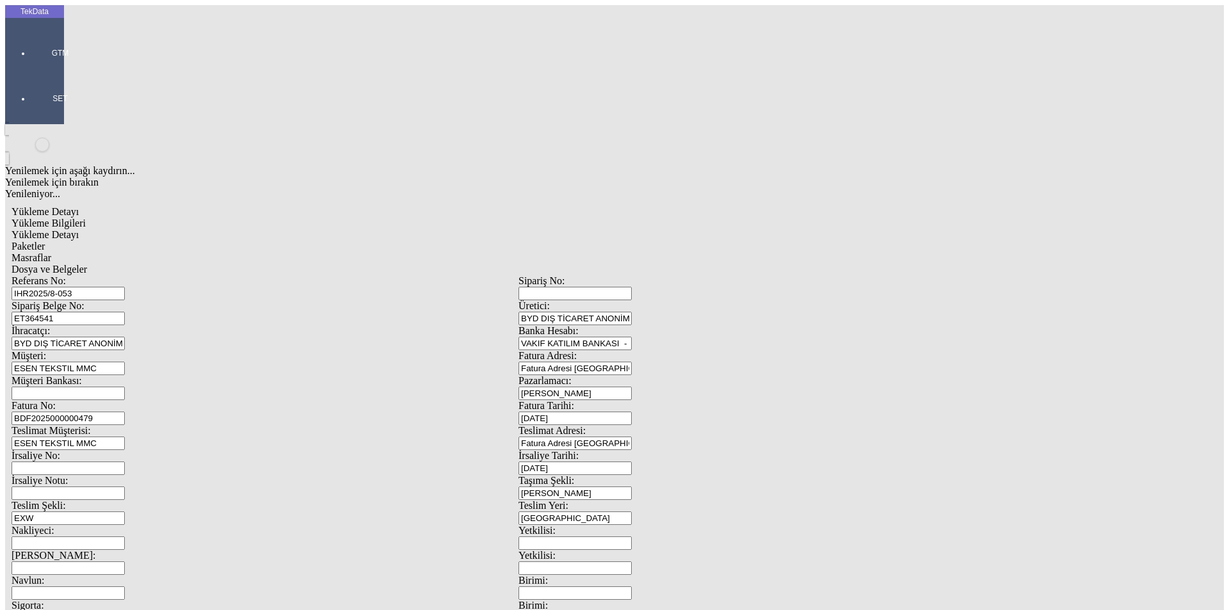
type input "7830.45"
type input "7890.5"
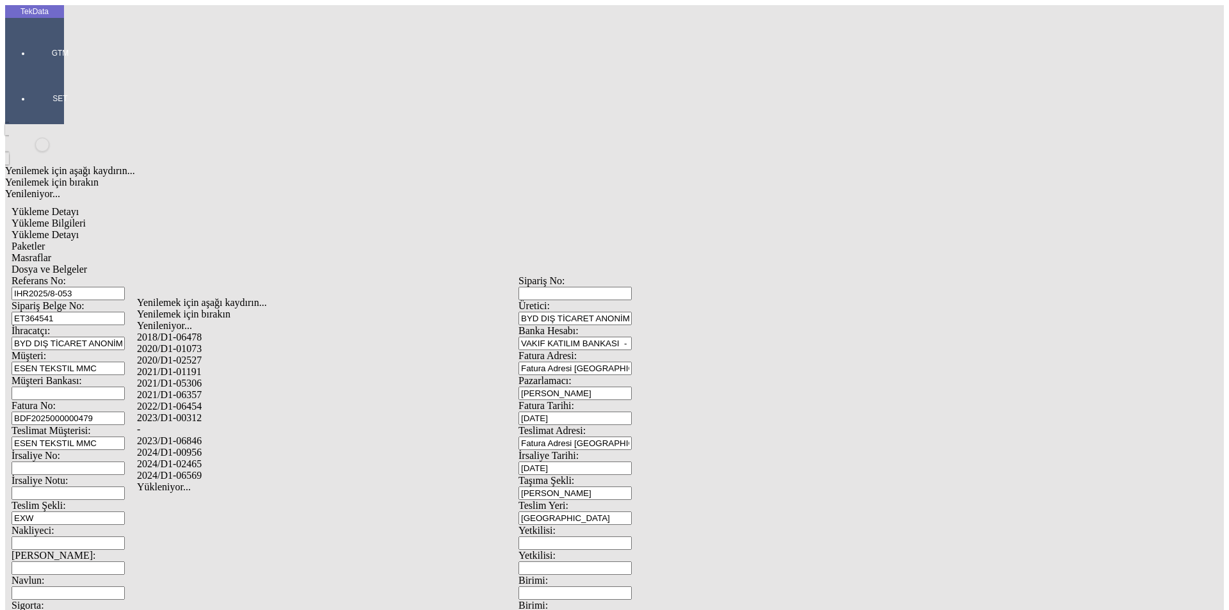
click at [205, 458] on div "2024/D1-02465" at bounding box center [385, 464] width 497 height 12
type input "2024/D1-02465"
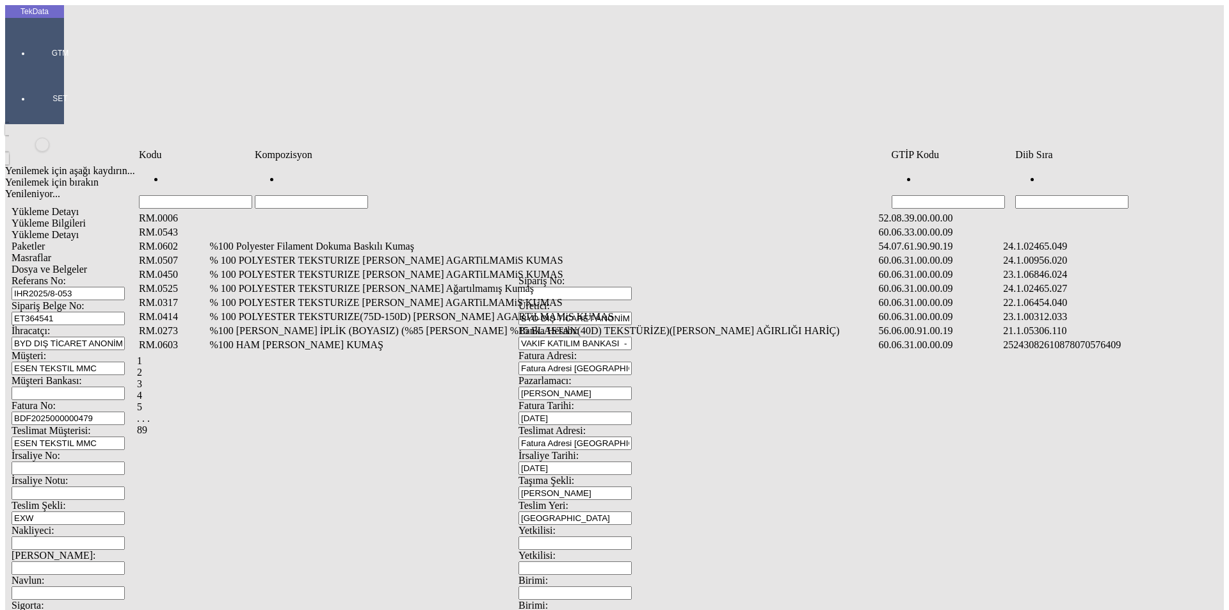
click at [1077, 195] on input "Hücreyi Filtrele" at bounding box center [1071, 201] width 113 height 13
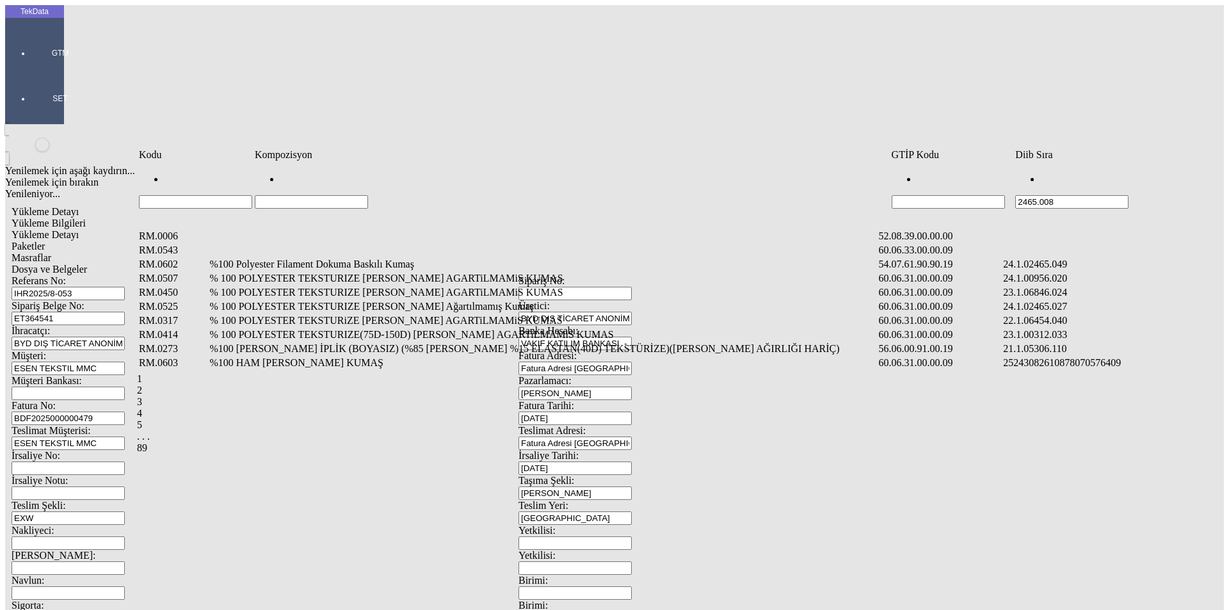
type input "2465.008"
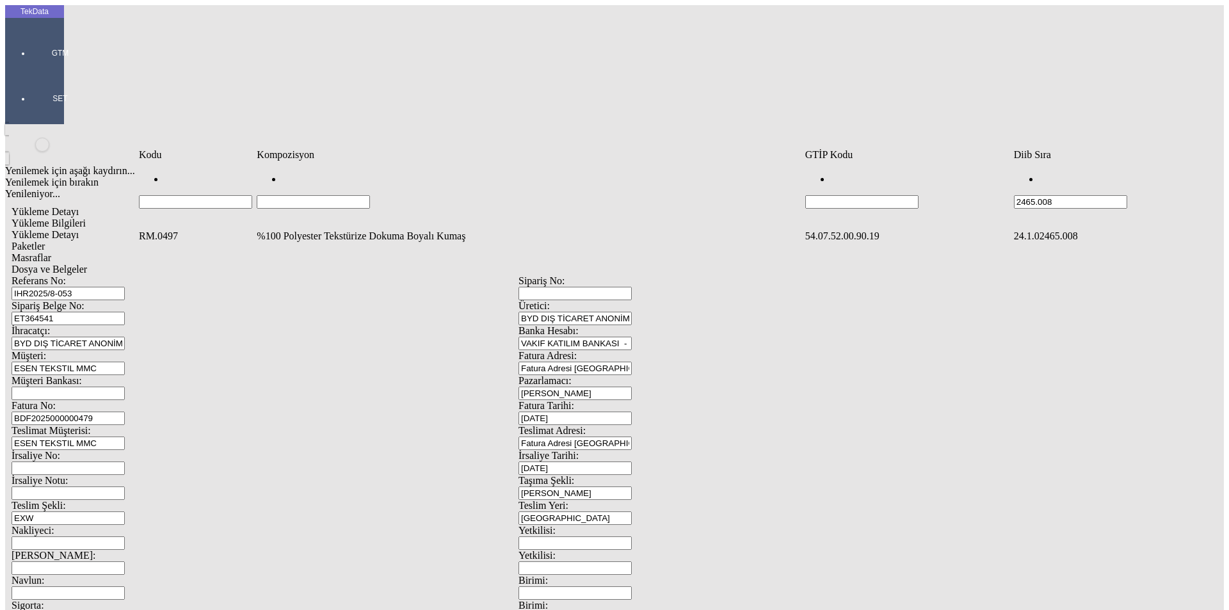
click at [340, 230] on td "%100 Polyester Tekstürize Dokuma Boyalı Kumaş" at bounding box center [529, 236] width 547 height 13
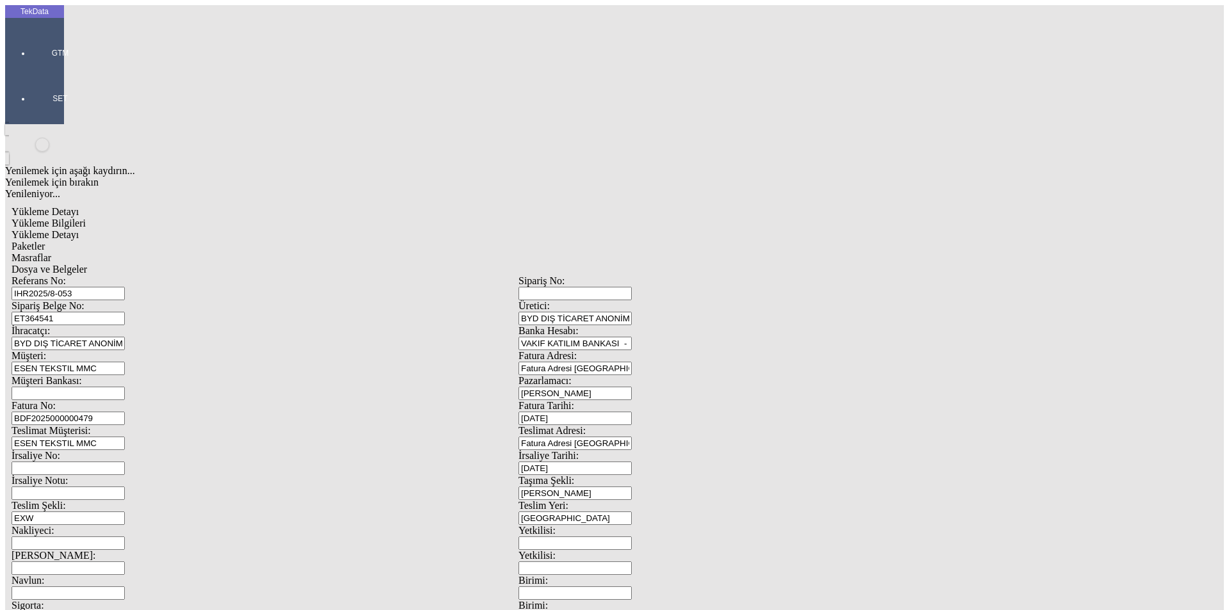
type input "20090"
click at [717, 232] on div "Metre" at bounding box center [951, 238] width 507 height 12
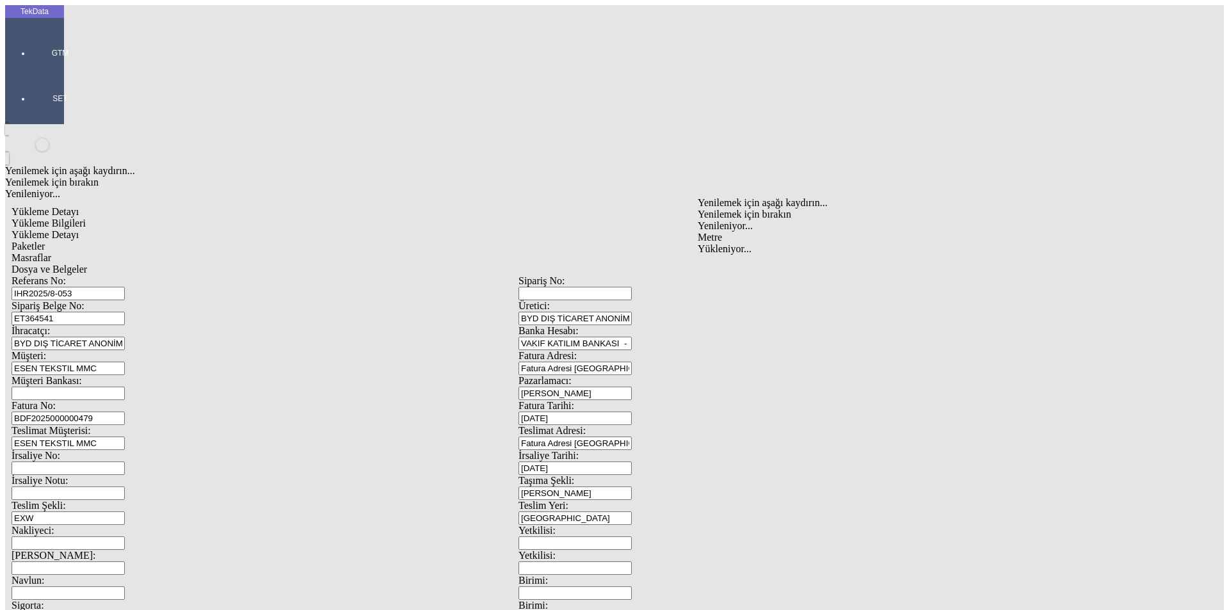
type input "Metre"
type input "1.24"
drag, startPoint x: 728, startPoint y: 209, endPoint x: 737, endPoint y: 221, distance: 14.6
click at [742, 268] on div "Amerikan Doları" at bounding box center [951, 274] width 507 height 12
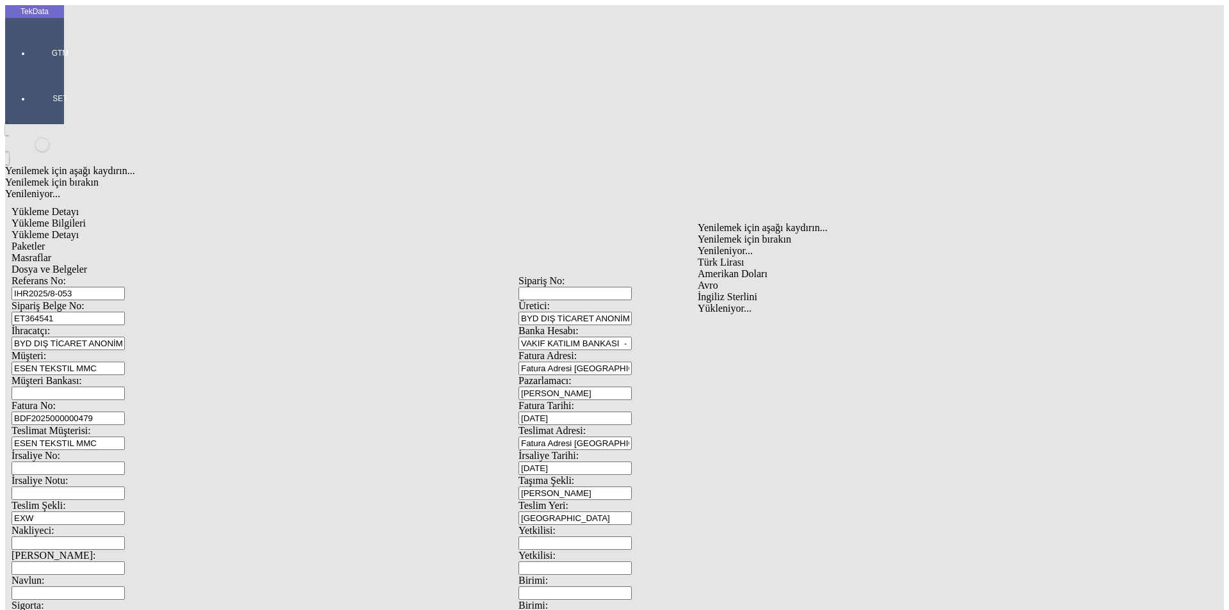
type input "Amerikan Doları"
type input "280"
type input "8605.1"
type input "8680.55"
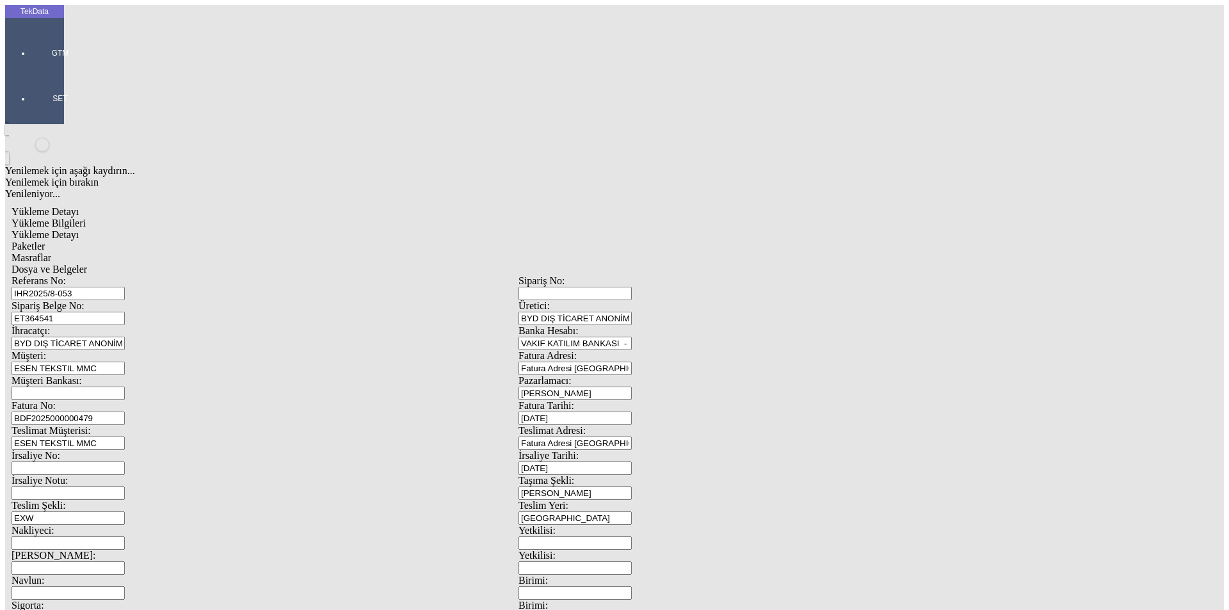
drag, startPoint x: 204, startPoint y: 284, endPoint x: 205, endPoint y: 296, distance: 12.2
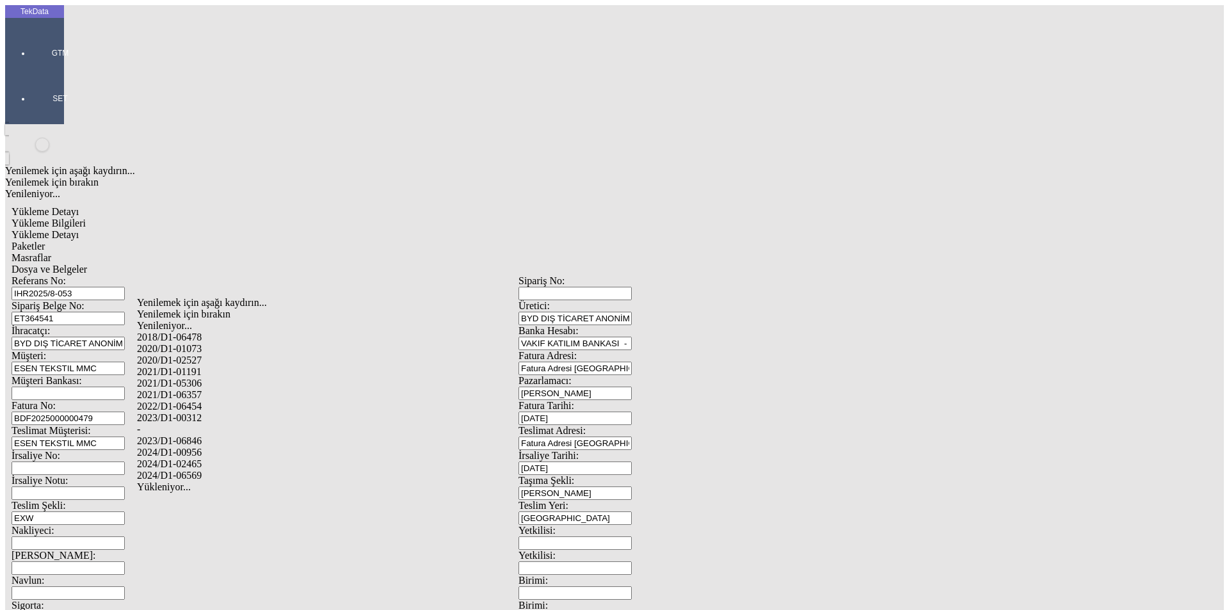
click at [223, 458] on div "2024/D1-02465" at bounding box center [385, 464] width 497 height 12
type input "2024/D1-02465"
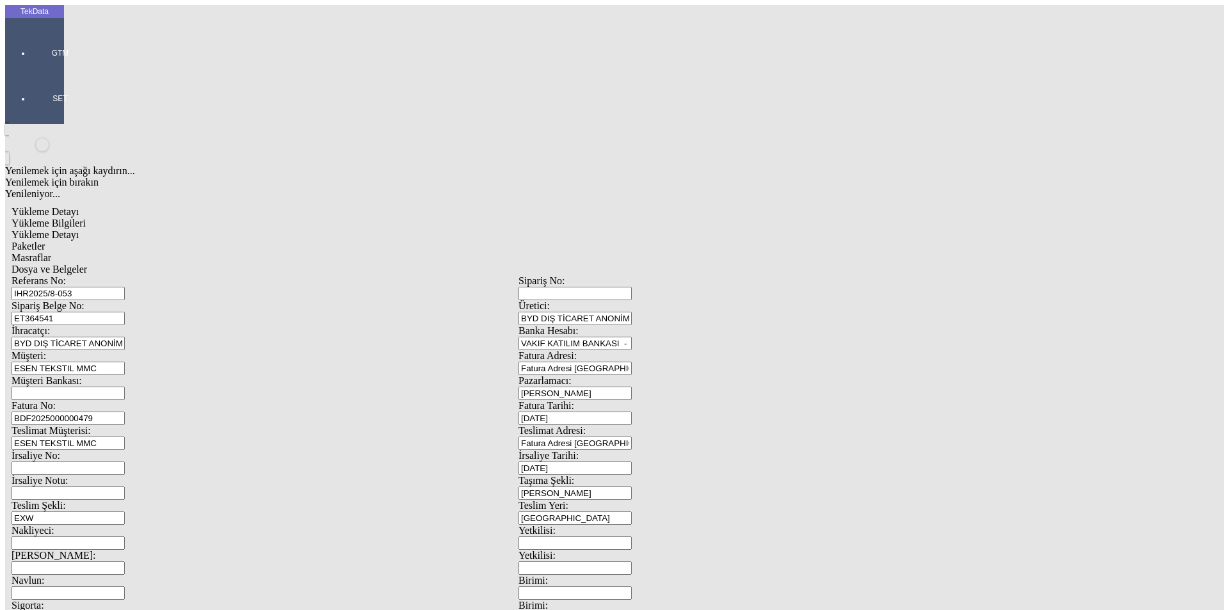
click at [45, 241] on span "Paketler" at bounding box center [28, 246] width 33 height 11
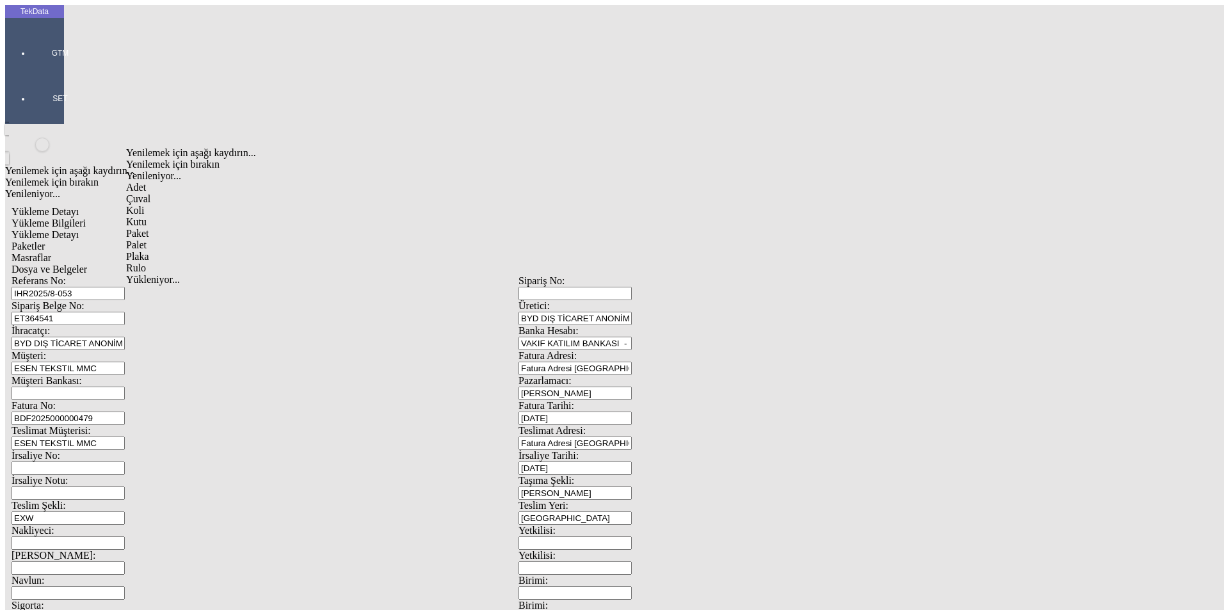
click at [152, 193] on div "Çuval" at bounding box center [380, 199] width 508 height 12
type input "Çuval"
type input "337"
click at [51, 252] on span "Masraflar" at bounding box center [32, 257] width 40 height 11
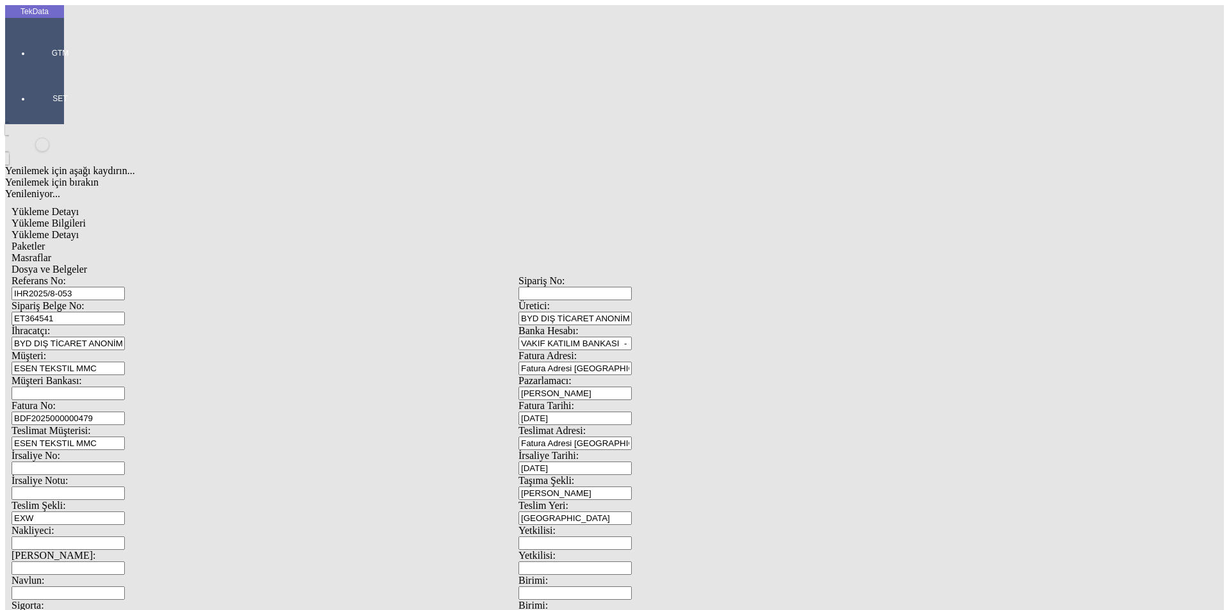
click at [87, 264] on span "Dosya ve Belgeler" at bounding box center [50, 269] width 76 height 11
click at [86, 218] on span "Yükleme Bilgileri" at bounding box center [49, 223] width 74 height 11
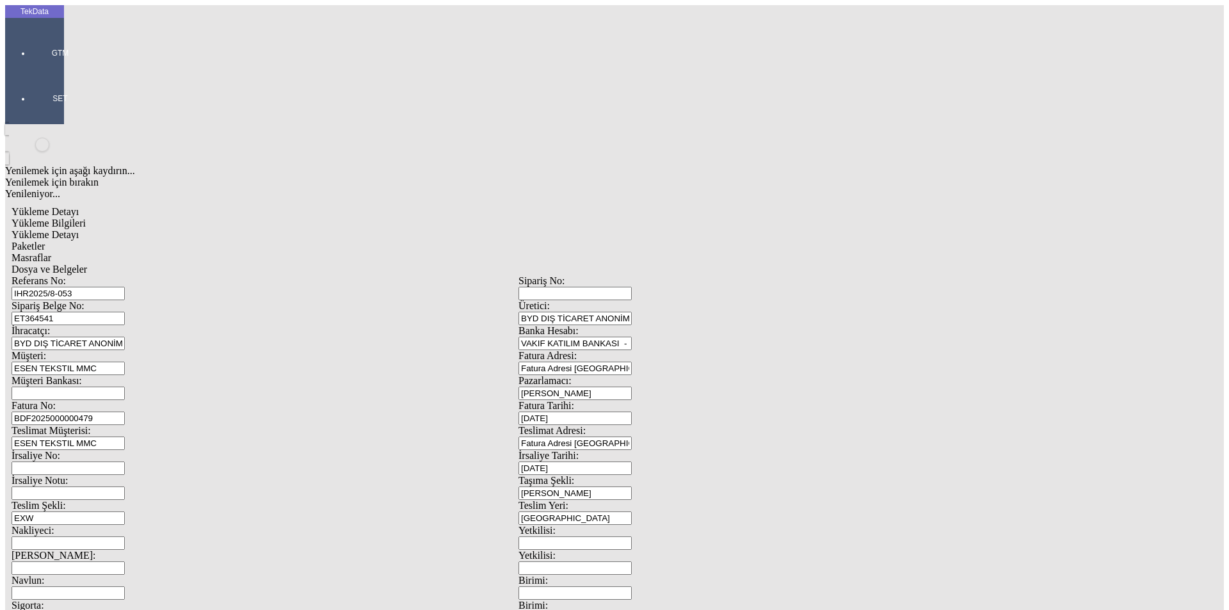
drag, startPoint x: 232, startPoint y: 90, endPoint x: 36, endPoint y: 83, distance: 195.4
drag, startPoint x: 110, startPoint y: 119, endPoint x: 122, endPoint y: 123, distance: 12.1
click at [107, 300] on div "Sipariş Belge No: ET364541" at bounding box center [265, 312] width 507 height 25
